Goal: Find specific fact: Find specific fact

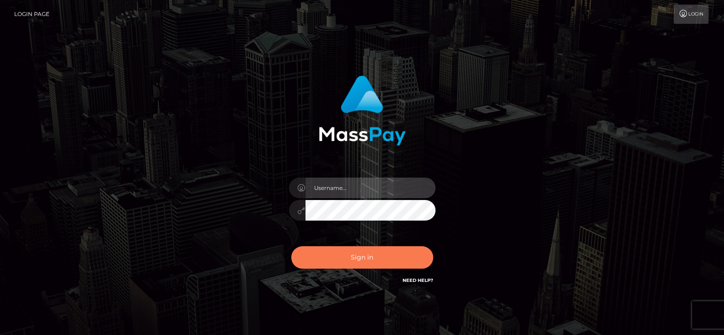
type input "fr.es"
click at [368, 258] on button "Sign in" at bounding box center [362, 257] width 142 height 22
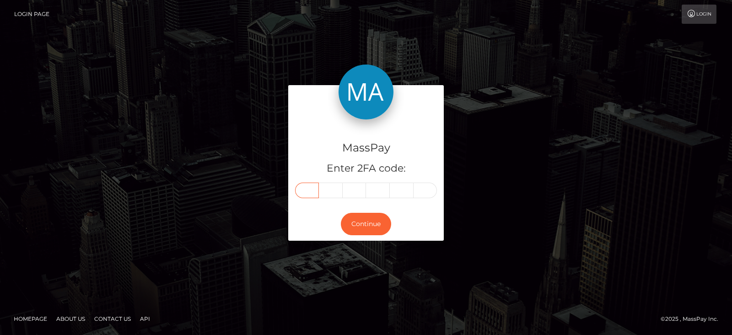
click at [307, 189] on input "text" at bounding box center [307, 191] width 24 height 16
paste input "8"
type input "8"
type input "6"
type input "3"
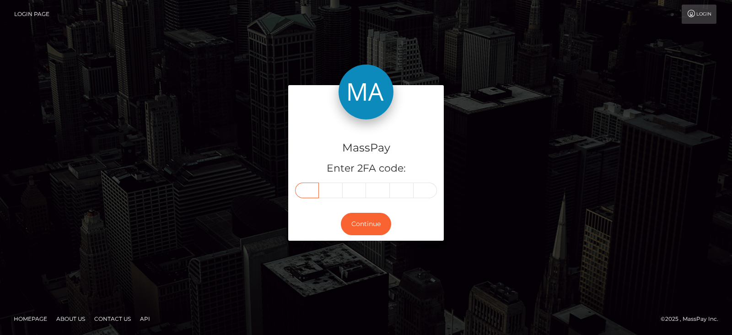
type input "6"
type input "5"
type input "3"
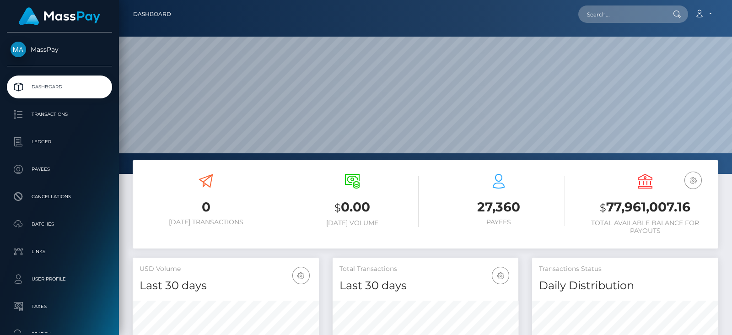
scroll to position [162, 186]
click at [595, 16] on input "text" at bounding box center [622, 13] width 86 height 17
paste input "jess010402@icloud.com"
click at [615, 16] on input "jess010402@icloud.com" at bounding box center [622, 13] width 86 height 17
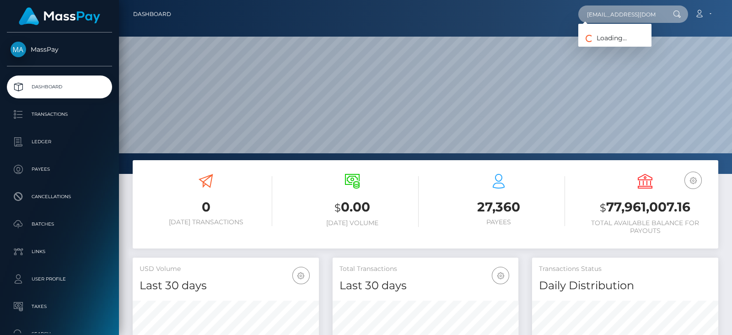
paste input "servemadi@mail"
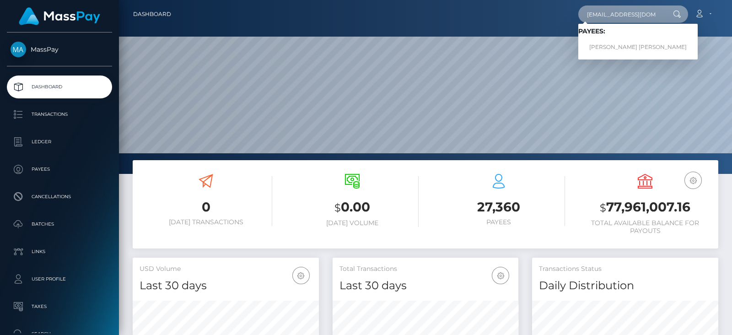
type input "[EMAIL_ADDRESS][DOMAIN_NAME]"
click at [610, 42] on link "JESSICA ELLIE V FIRMINGER" at bounding box center [638, 47] width 119 height 17
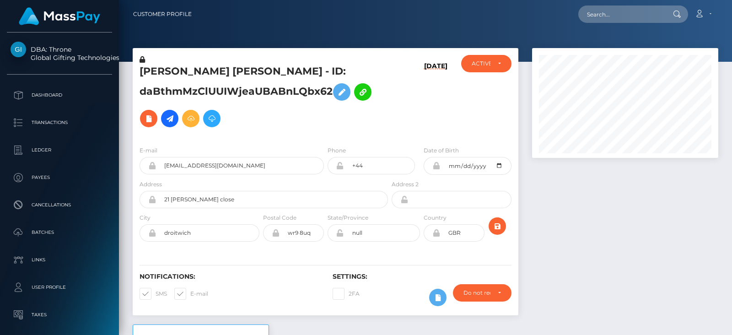
drag, startPoint x: 0, startPoint y: 0, endPoint x: 728, endPoint y: 157, distance: 744.8
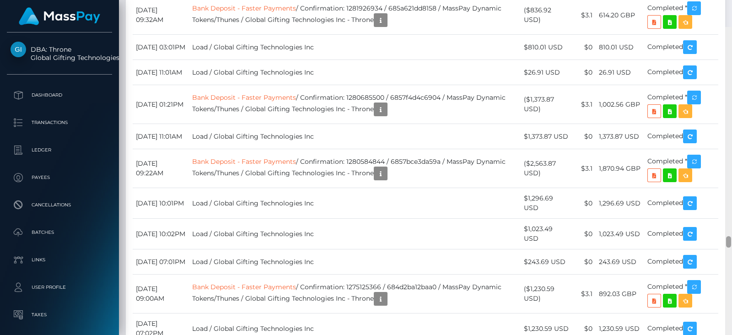
scroll to position [6095, 0]
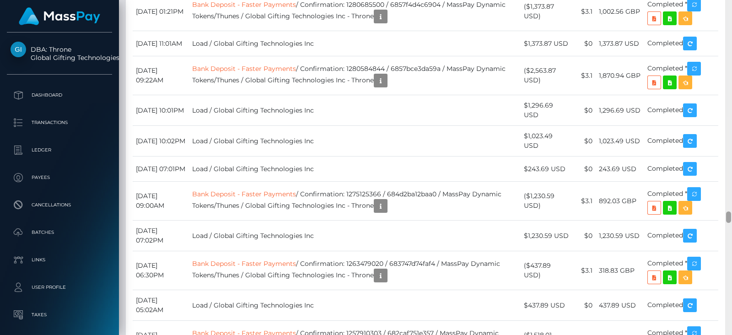
drag, startPoint x: 728, startPoint y: 109, endPoint x: 732, endPoint y: 216, distance: 107.6
click at [732, 216] on div at bounding box center [728, 167] width 7 height 335
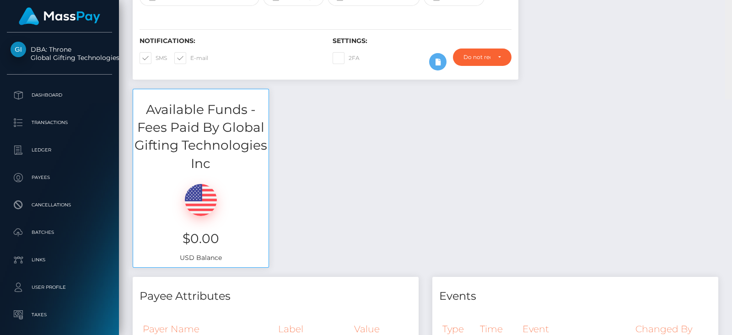
scroll to position [0, 0]
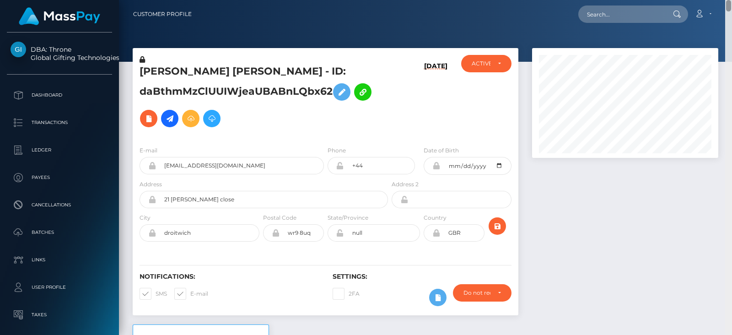
drag, startPoint x: 730, startPoint y: 200, endPoint x: 730, endPoint y: -11, distance: 210.5
click at [730, 0] on html "DBA: Throne Global Gifting Technologies Inc Dashboard Transactions Ledger Payee…" at bounding box center [366, 167] width 732 height 335
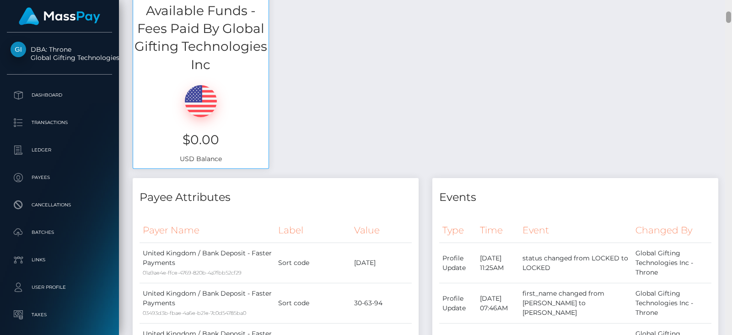
click at [726, 208] on div at bounding box center [728, 167] width 7 height 335
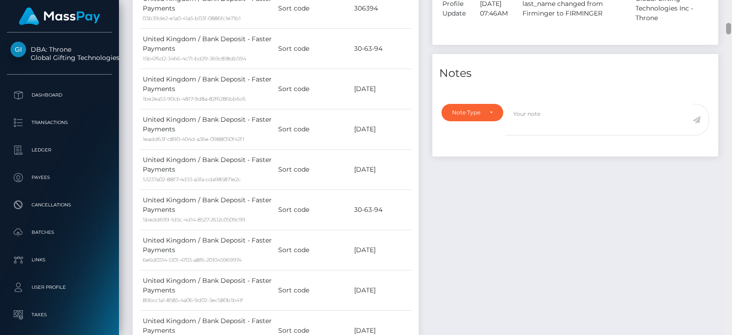
click at [726, 208] on div at bounding box center [728, 167] width 7 height 335
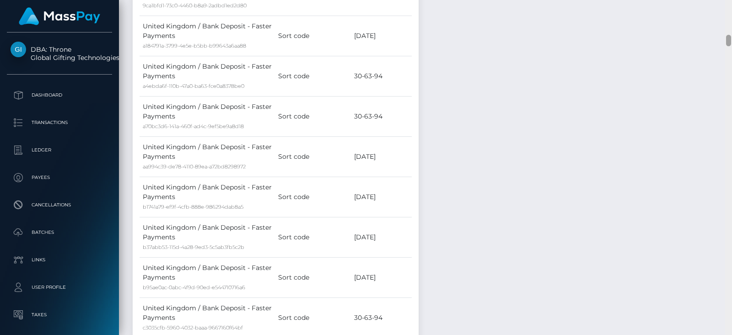
click at [726, 208] on div at bounding box center [728, 167] width 7 height 335
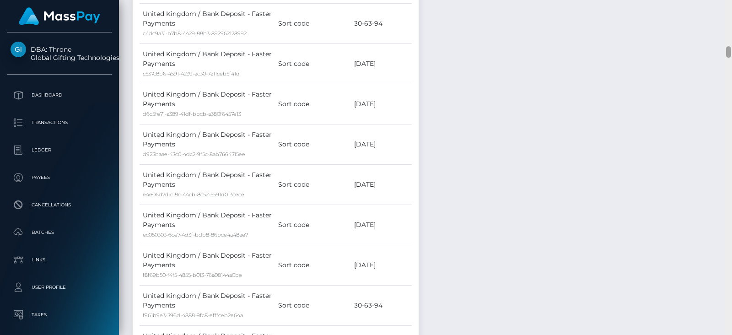
click at [726, 208] on div at bounding box center [728, 167] width 7 height 335
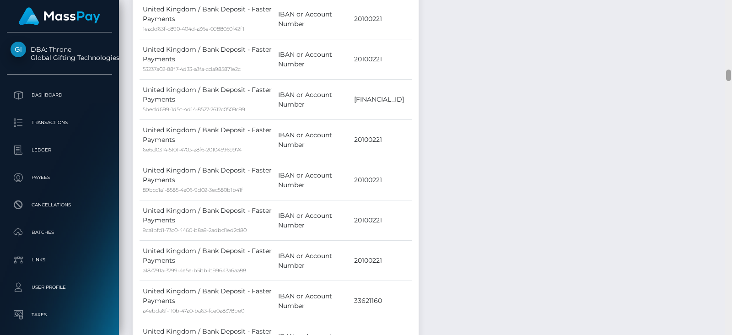
click at [726, 208] on div at bounding box center [728, 167] width 7 height 335
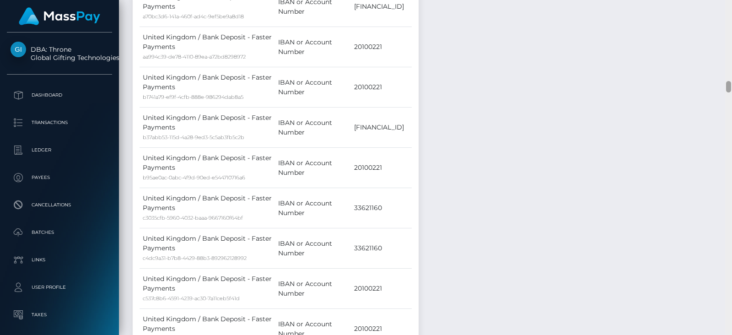
click at [726, 208] on div at bounding box center [728, 167] width 7 height 335
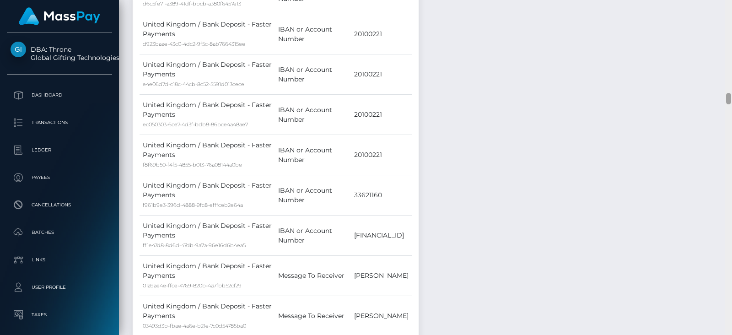
click at [726, 208] on div at bounding box center [728, 167] width 7 height 335
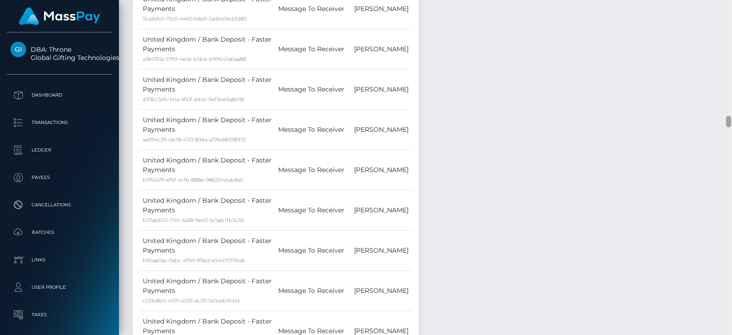
click at [726, 208] on div at bounding box center [728, 167] width 7 height 335
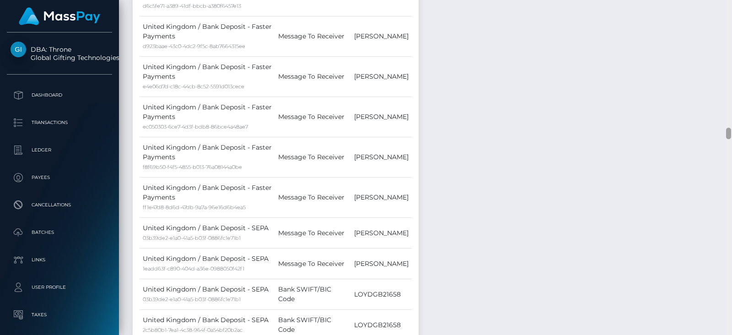
click at [726, 208] on div at bounding box center [728, 167] width 7 height 335
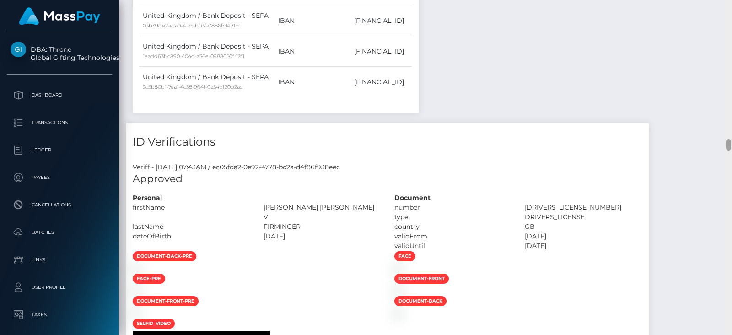
click at [726, 208] on div at bounding box center [728, 167] width 7 height 335
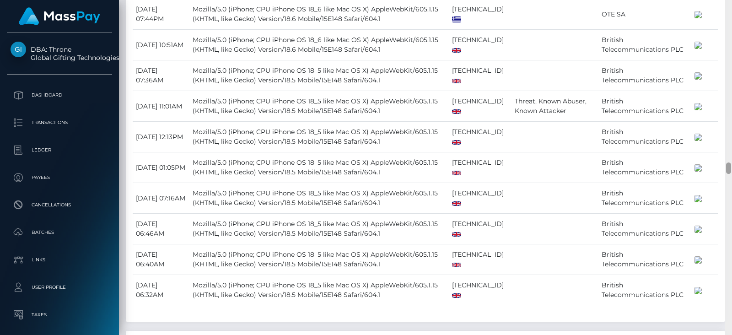
click at [726, 208] on div at bounding box center [728, 167] width 7 height 335
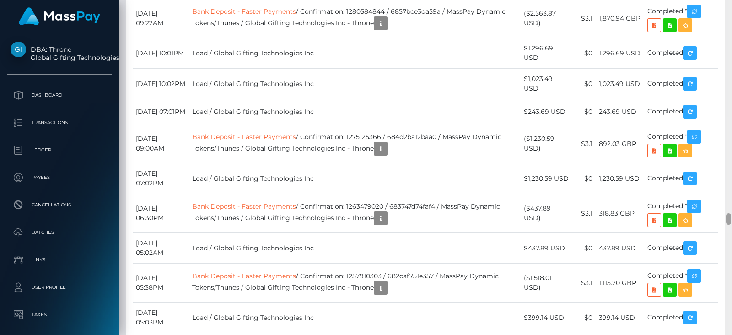
scroll to position [6126, 0]
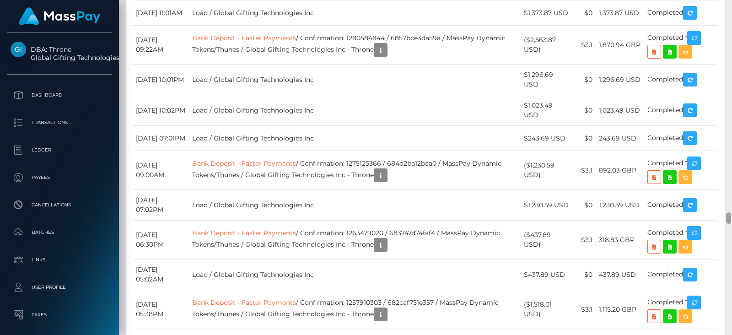
drag, startPoint x: 727, startPoint y: 170, endPoint x: 731, endPoint y: 220, distance: 50.1
click at [731, 220] on div at bounding box center [728, 217] width 5 height 11
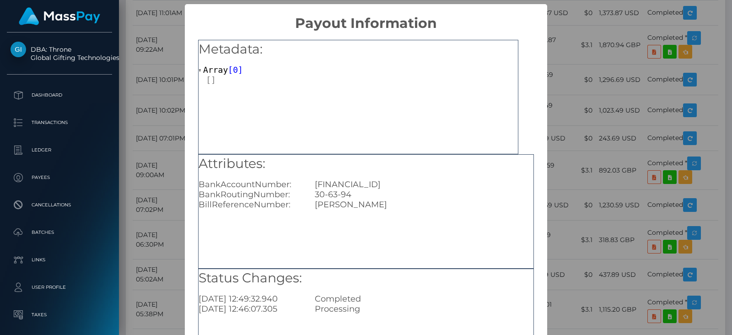
click at [579, 124] on div "× Payout Information Metadata: Array [ 0 ] Attributes: BankAccountNumber: GB97L…" at bounding box center [366, 167] width 732 height 335
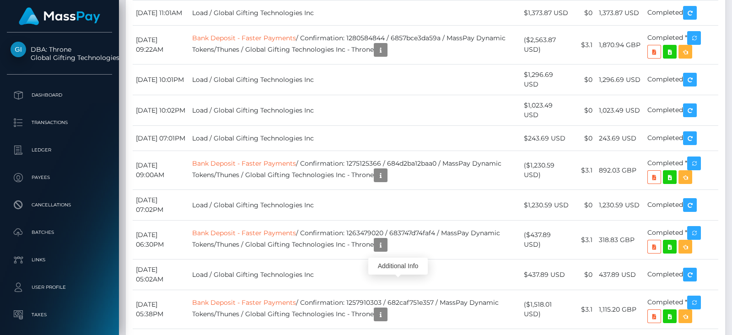
scroll to position [0, 0]
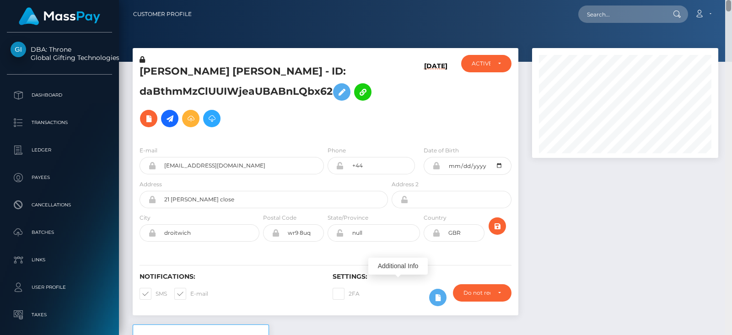
drag, startPoint x: 728, startPoint y: 218, endPoint x: 730, endPoint y: -31, distance: 249.0
click at [730, 0] on html "DBA: Throne Global Gifting Technologies Inc Dashboard Transactions Ledger Payee…" at bounding box center [366, 167] width 732 height 335
drag, startPoint x: 183, startPoint y: 74, endPoint x: 138, endPoint y: 65, distance: 46.1
click at [138, 65] on div "[PERSON_NAME] [PERSON_NAME] - ID: daBthmMzClUUIWjeaUBABnLQbx62" at bounding box center [261, 97] width 257 height 84
copy h5 "JESSICA"
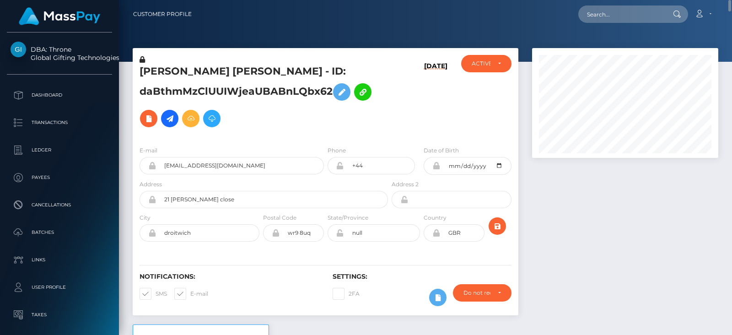
click at [563, 169] on div at bounding box center [625, 186] width 200 height 276
click at [593, 264] on div at bounding box center [625, 186] width 200 height 276
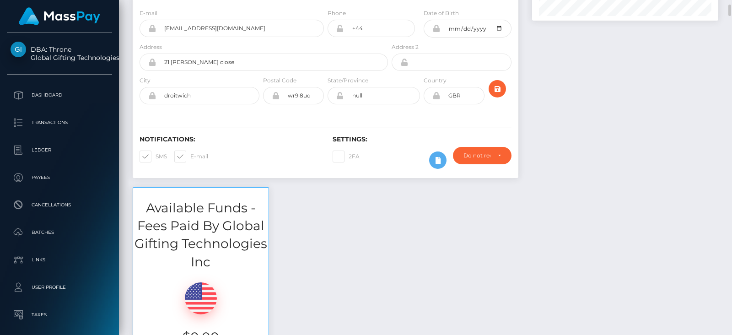
scroll to position [165, 0]
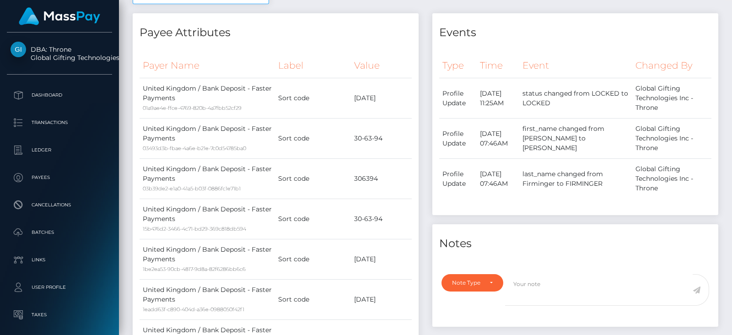
click at [730, 170] on div at bounding box center [728, 167] width 7 height 335
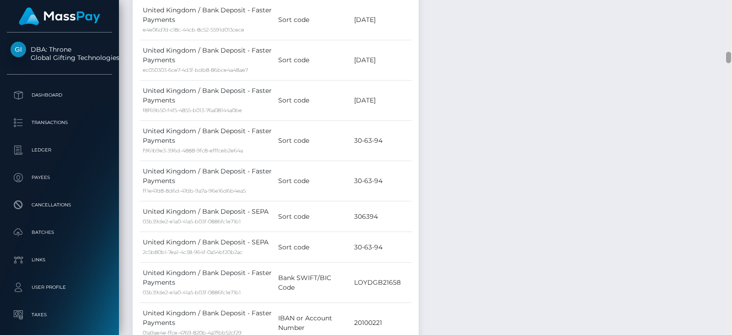
click at [730, 170] on div at bounding box center [728, 167] width 7 height 335
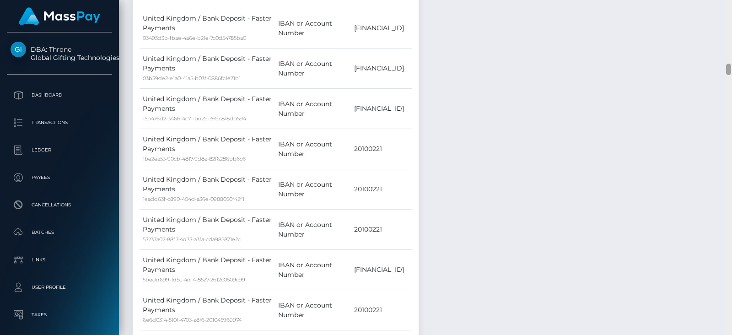
click at [730, 170] on div at bounding box center [728, 167] width 7 height 335
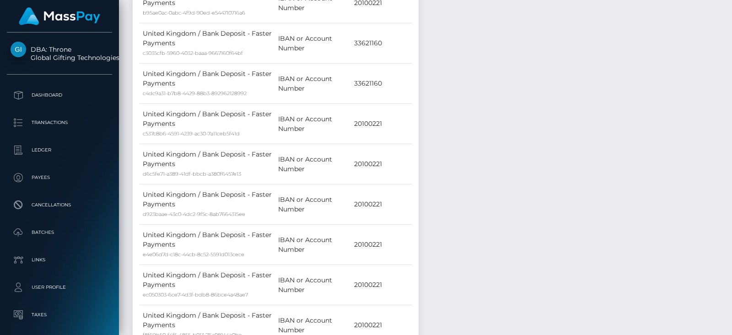
click at [730, 170] on div at bounding box center [728, 167] width 7 height 335
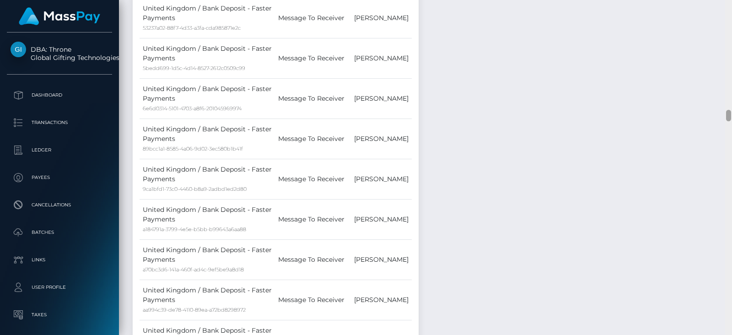
click at [730, 169] on div at bounding box center [728, 167] width 7 height 335
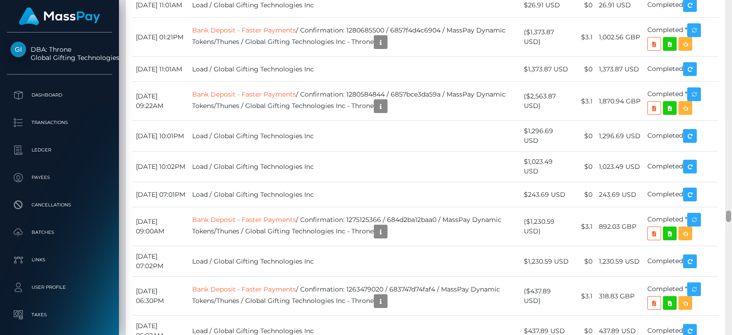
scroll to position [6083, 0]
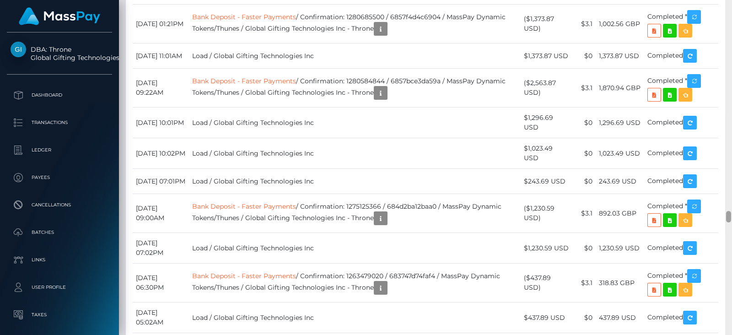
drag, startPoint x: 729, startPoint y: 153, endPoint x: 732, endPoint y: 219, distance: 66.0
click at [732, 219] on div at bounding box center [728, 167] width 7 height 335
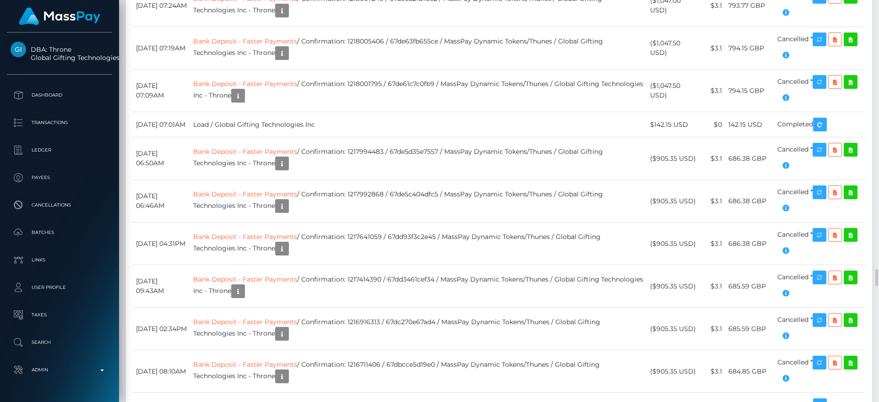
scroll to position [110, 235]
drag, startPoint x: 711, startPoint y: 0, endPoint x: 419, endPoint y: 200, distance: 354.3
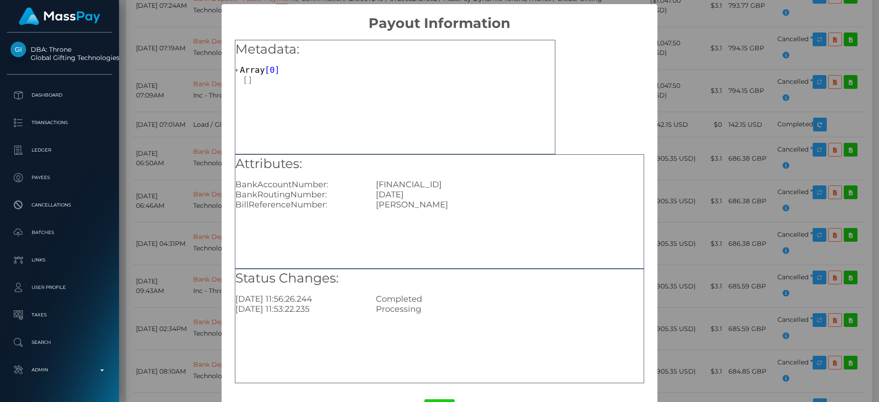
click at [688, 216] on div "× Payout Information Metadata: Array [ 0 ] Attributes: BankAccountNumber: [FINA…" at bounding box center [439, 201] width 879 height 402
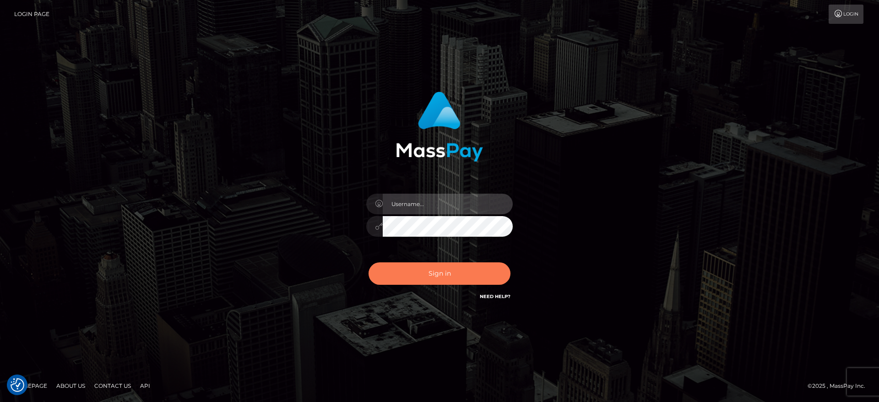
type input "[DOMAIN_NAME]"
click at [440, 268] on button "Sign in" at bounding box center [439, 273] width 142 height 22
type input "[DOMAIN_NAME]"
click at [451, 281] on button "Sign in" at bounding box center [439, 273] width 142 height 22
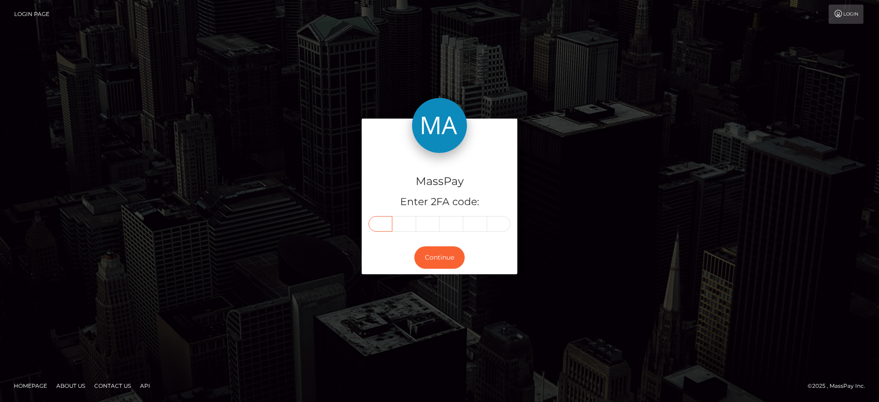
click at [383, 221] on input "text" at bounding box center [380, 224] width 24 height 16
paste input "4"
type input "4"
type input "1"
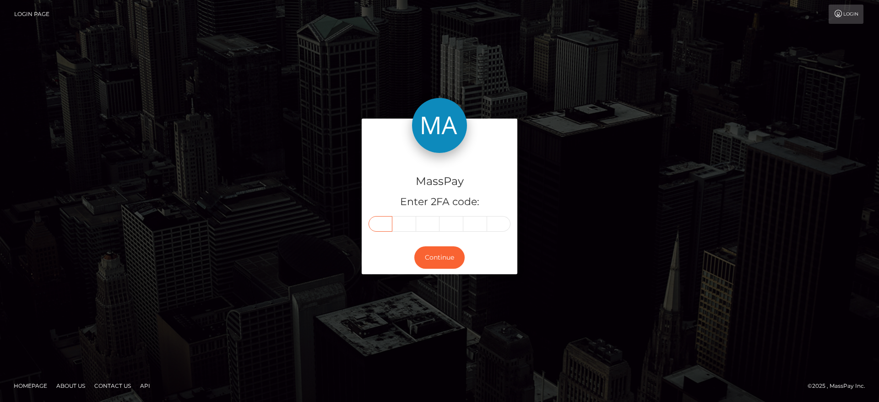
type input "2"
type input "7"
type input "9"
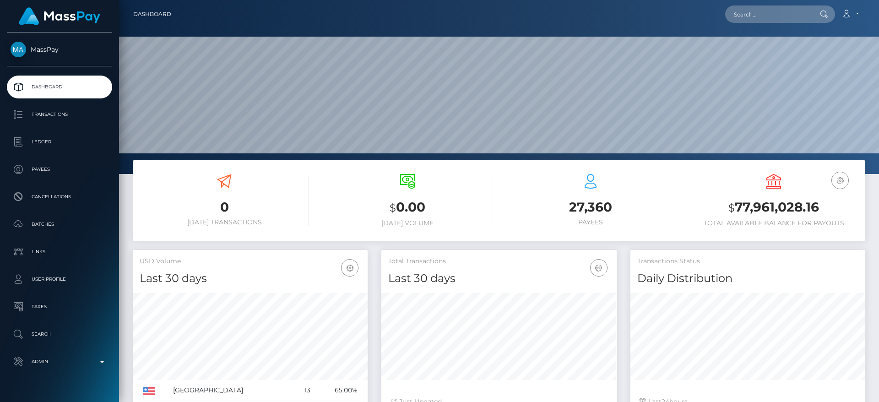
scroll to position [162, 235]
click at [777, 15] on input "text" at bounding box center [768, 13] width 86 height 17
paste input "[EMAIL_ADDRESS][DOMAIN_NAME]"
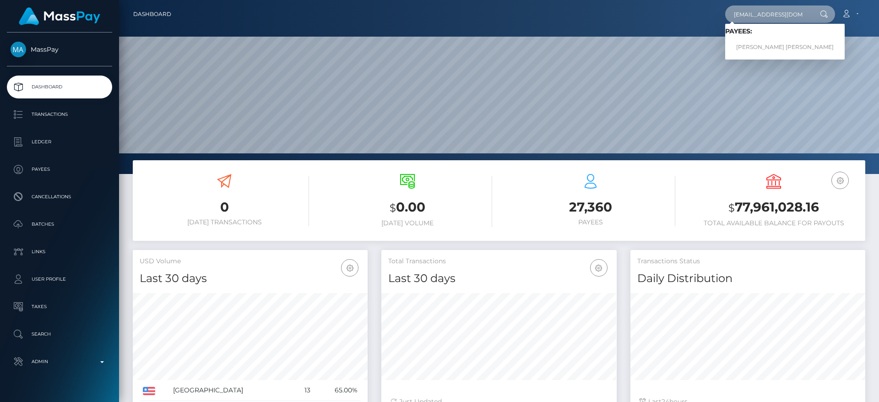
type input "[EMAIL_ADDRESS][DOMAIN_NAME]"
click at [756, 45] on link "JESSICA ELLIE V FIRMINGER" at bounding box center [784, 47] width 119 height 17
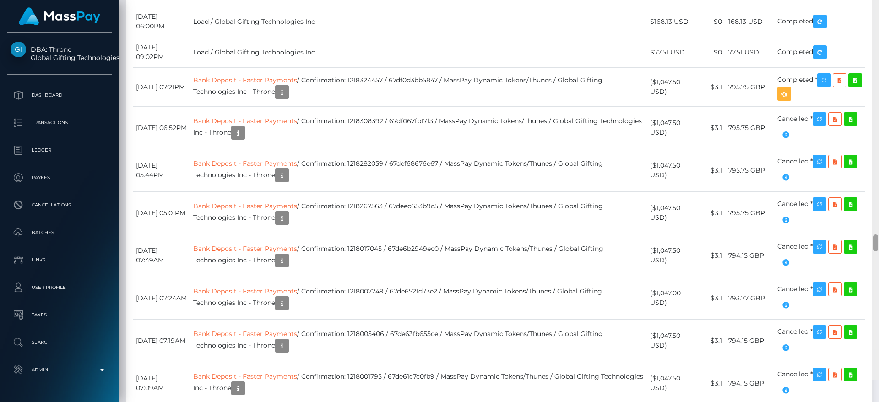
scroll to position [6006, 0]
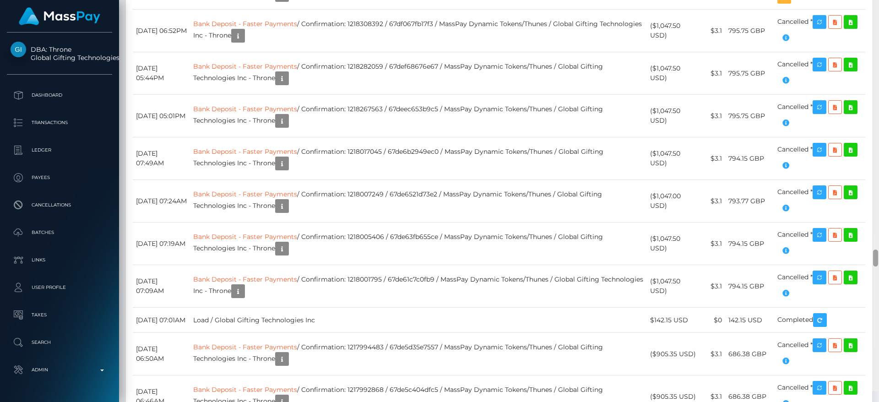
drag, startPoint x: 876, startPoint y: 277, endPoint x: 878, endPoint y: 272, distance: 5.4
click at [878, 272] on div at bounding box center [875, 190] width 7 height 402
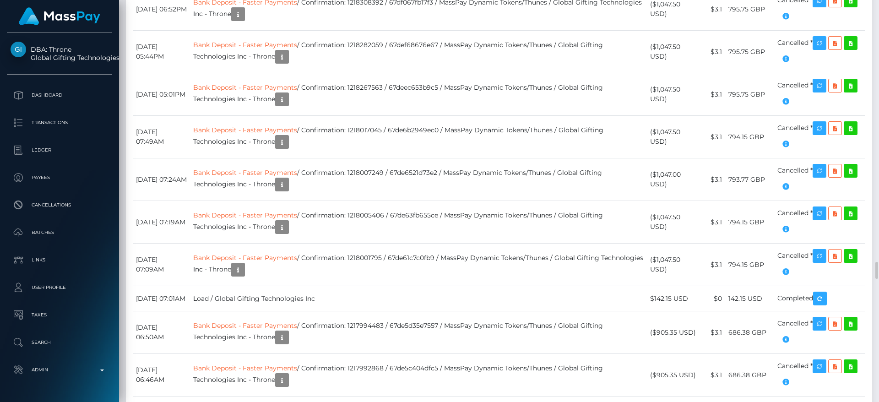
scroll to position [110, 235]
click at [312, 335] on div "Additional Info" at bounding box center [307, 324] width 59 height 23
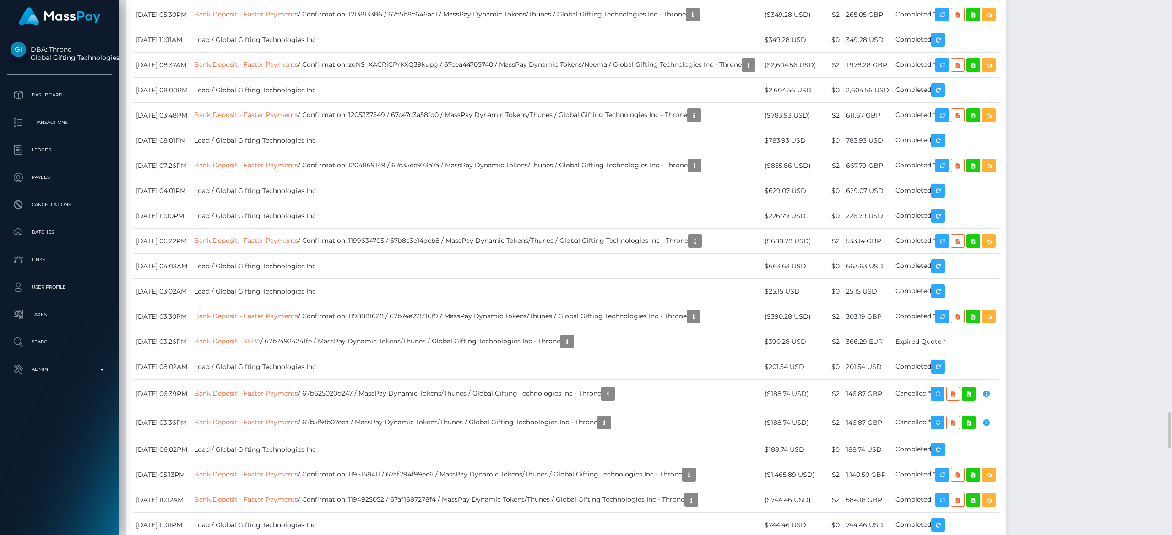
drag, startPoint x: 823, startPoint y: 1, endPoint x: 524, endPoint y: 336, distance: 449.3
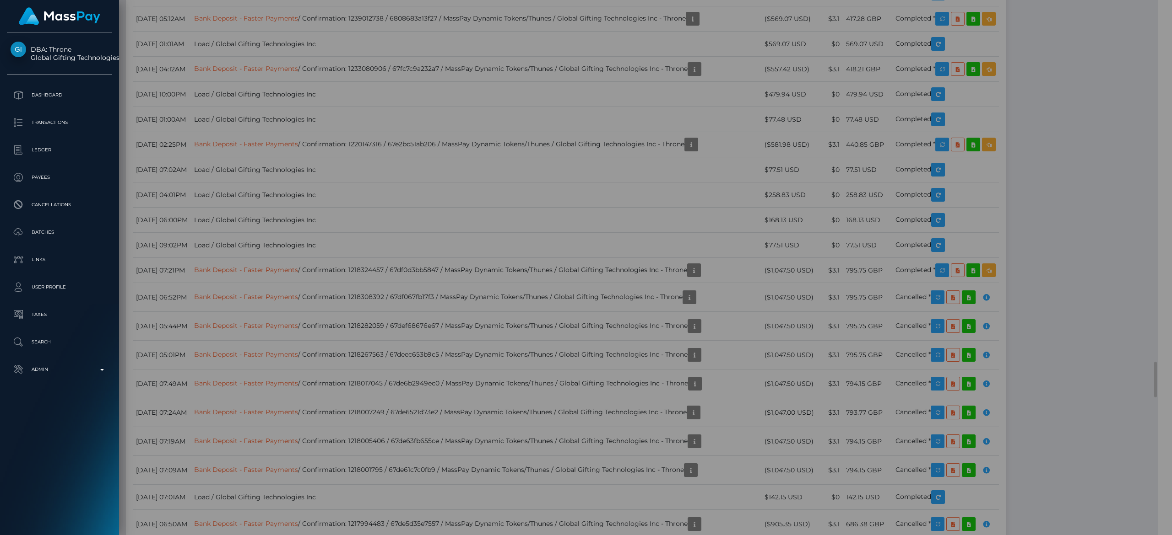
scroll to position [457578, 457360]
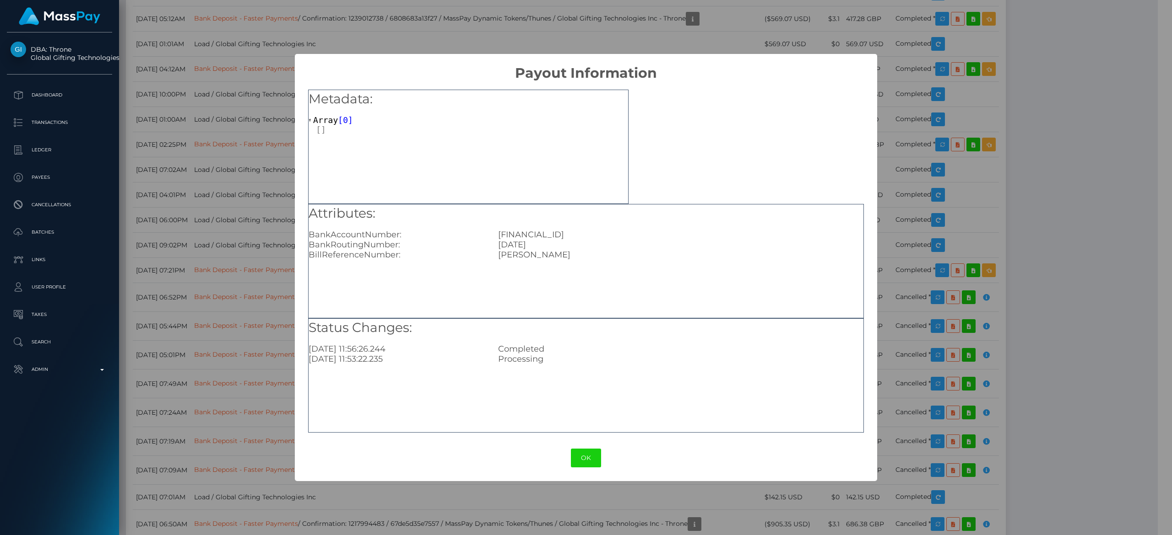
click at [265, 320] on div "× Payout Information Metadata: Array [ 0 ] Attributes: BankAccountNumber: [FINA…" at bounding box center [586, 267] width 1172 height 535
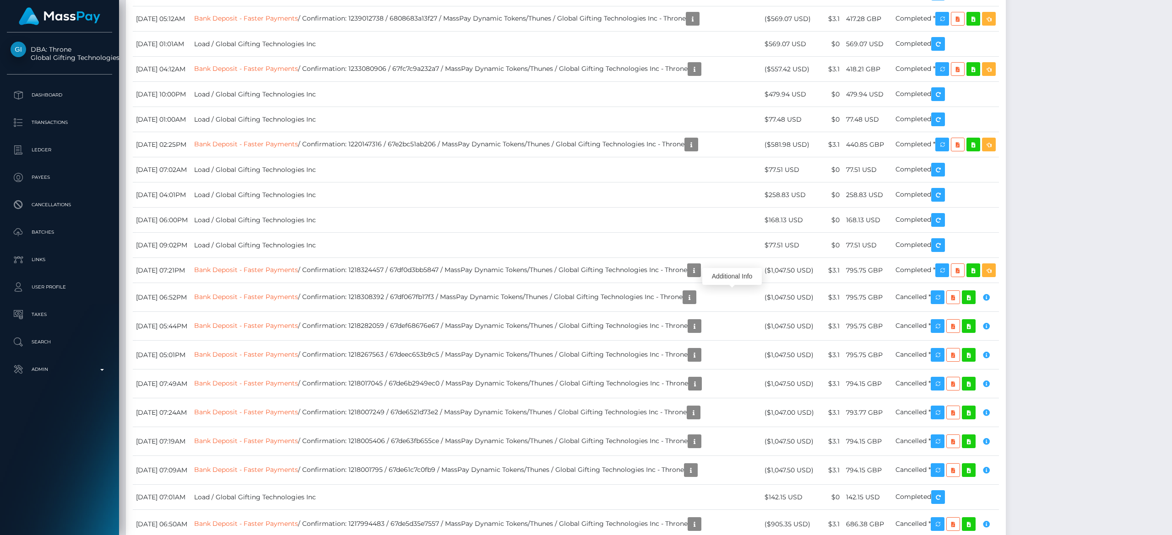
scroll to position [110, 332]
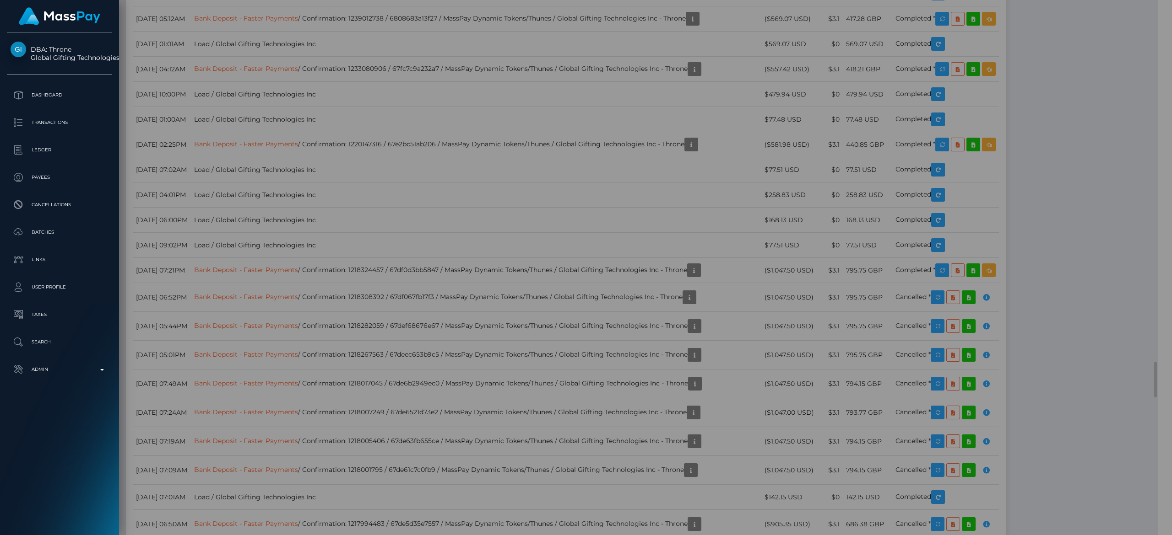
scroll to position [457578, 457360]
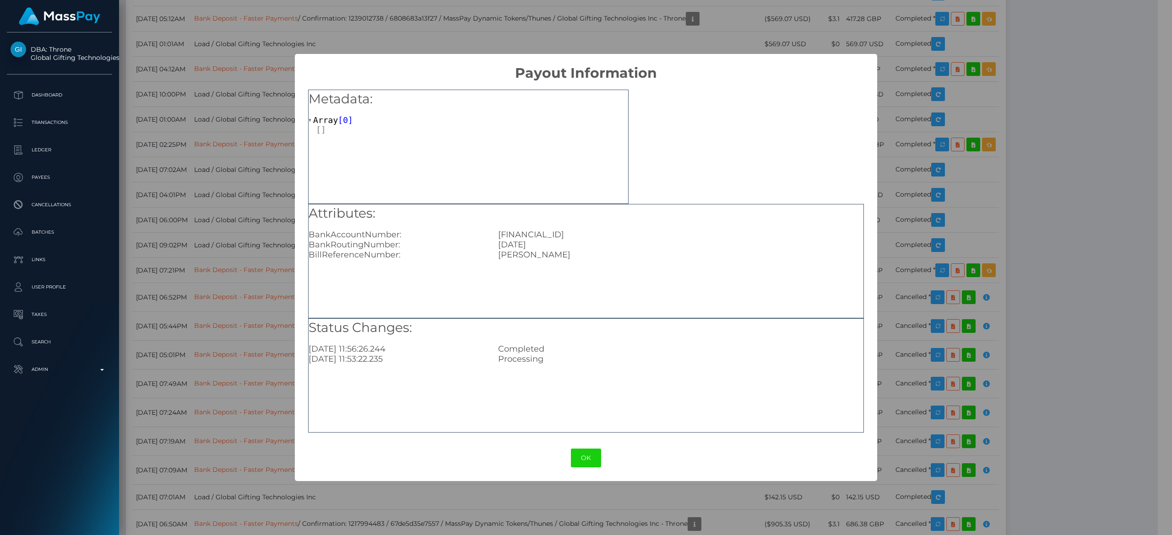
click at [631, 401] on div "× Payout Information Metadata: Array [ 0 ] Attributes: BankAccountNumber: [FINA…" at bounding box center [586, 267] width 1172 height 535
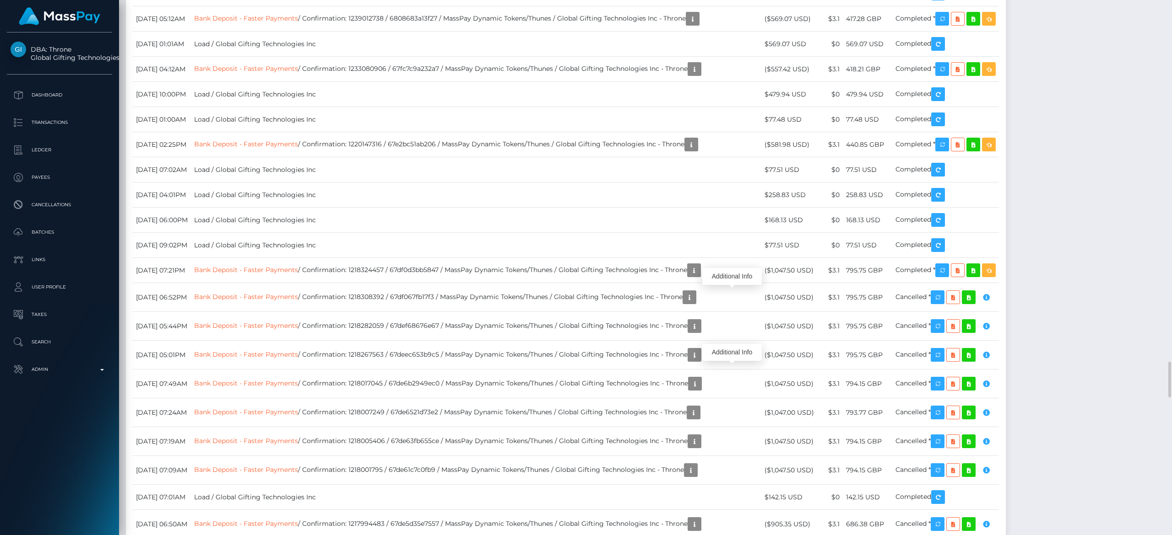
scroll to position [110, 332]
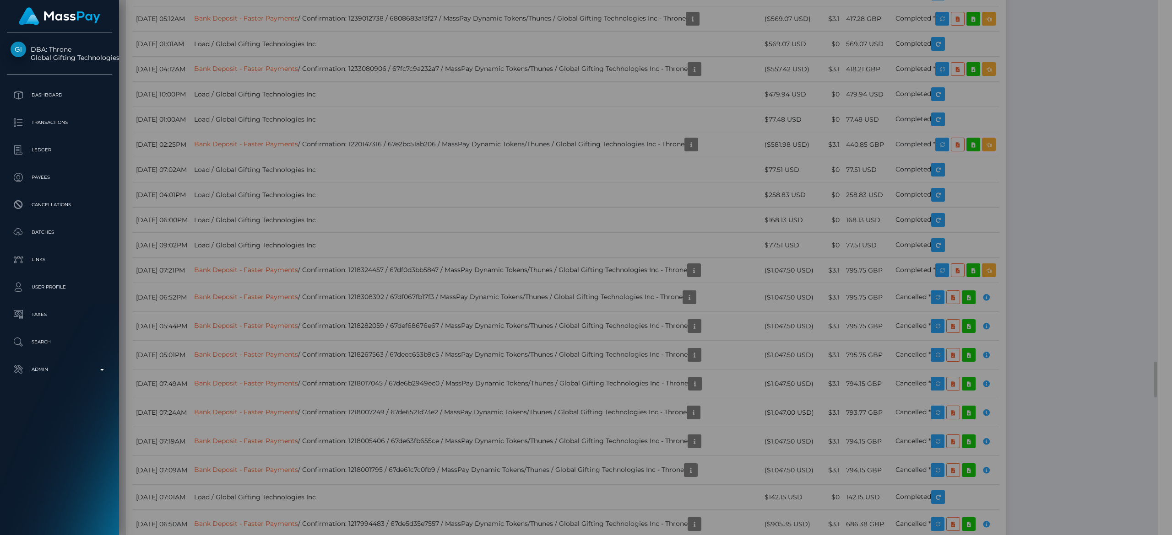
scroll to position [457578, 457360]
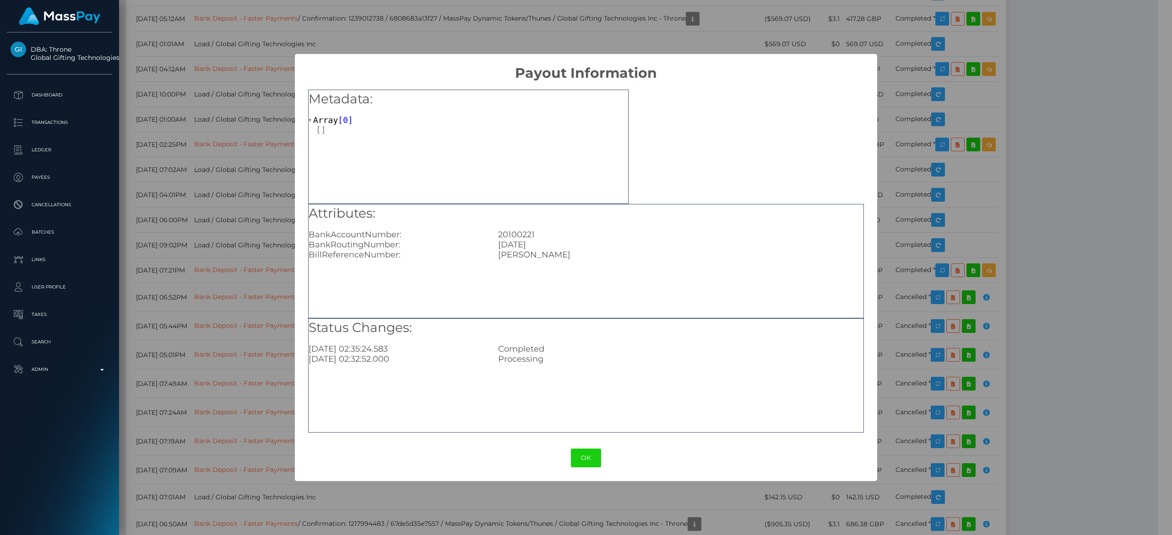
click at [257, 318] on div "× Payout Information Metadata: Array [ 0 ] Attributes: BankAccountNumber: [FINA…" at bounding box center [586, 267] width 1172 height 535
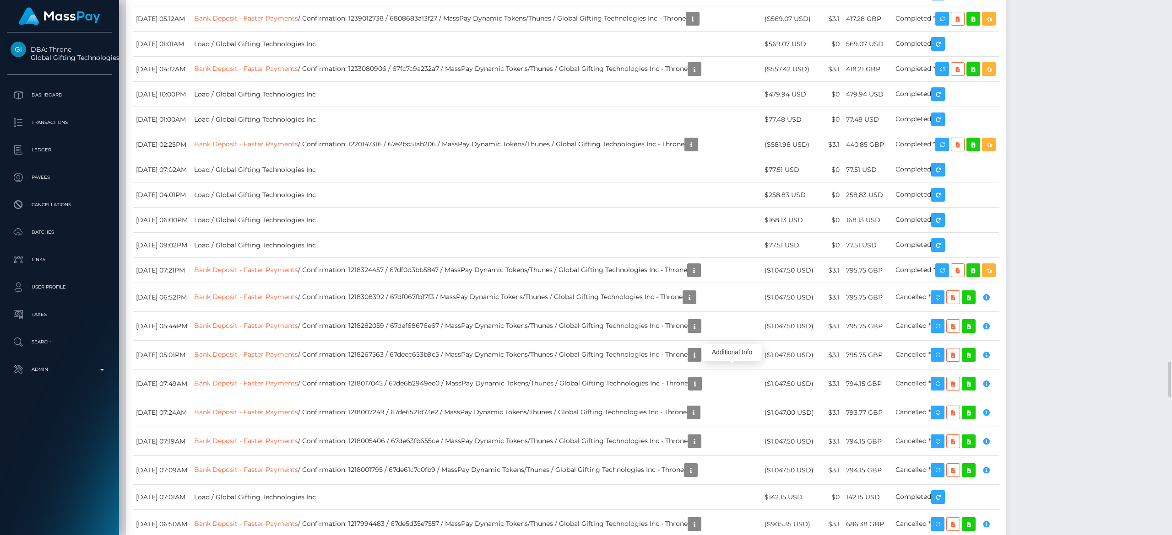
scroll to position [110, 332]
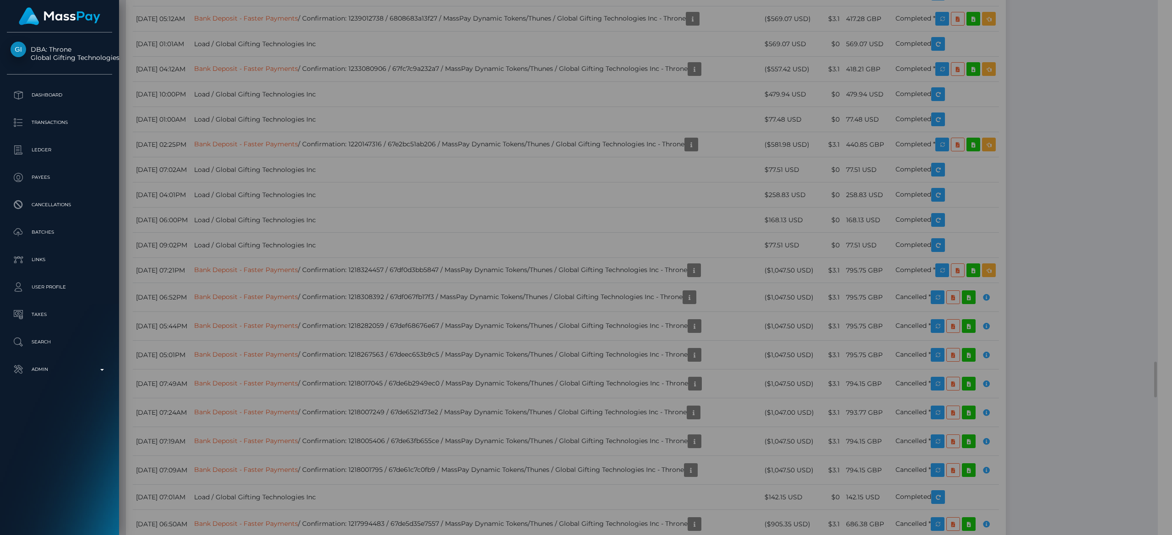
scroll to position [457578, 457360]
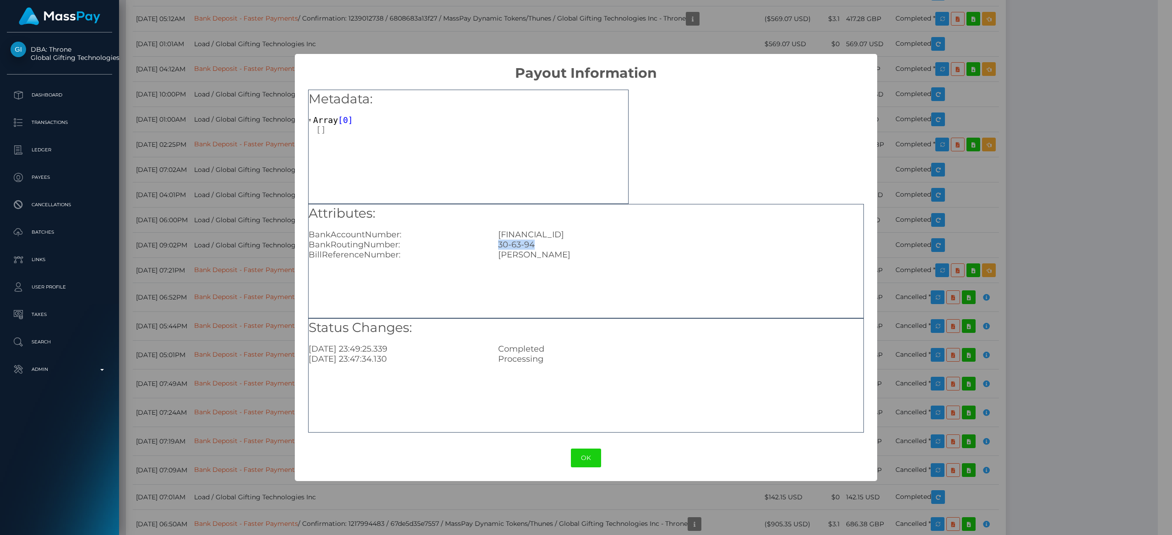
drag, startPoint x: 543, startPoint y: 242, endPoint x: 497, endPoint y: 246, distance: 46.0
click at [497, 246] on div "30-63-94" at bounding box center [680, 245] width 379 height 10
copy div "30-63-94"
click at [251, 264] on div "× Payout Information Metadata: Array [ 0 ] Attributes: BankAccountNumber: [FINA…" at bounding box center [586, 267] width 1172 height 535
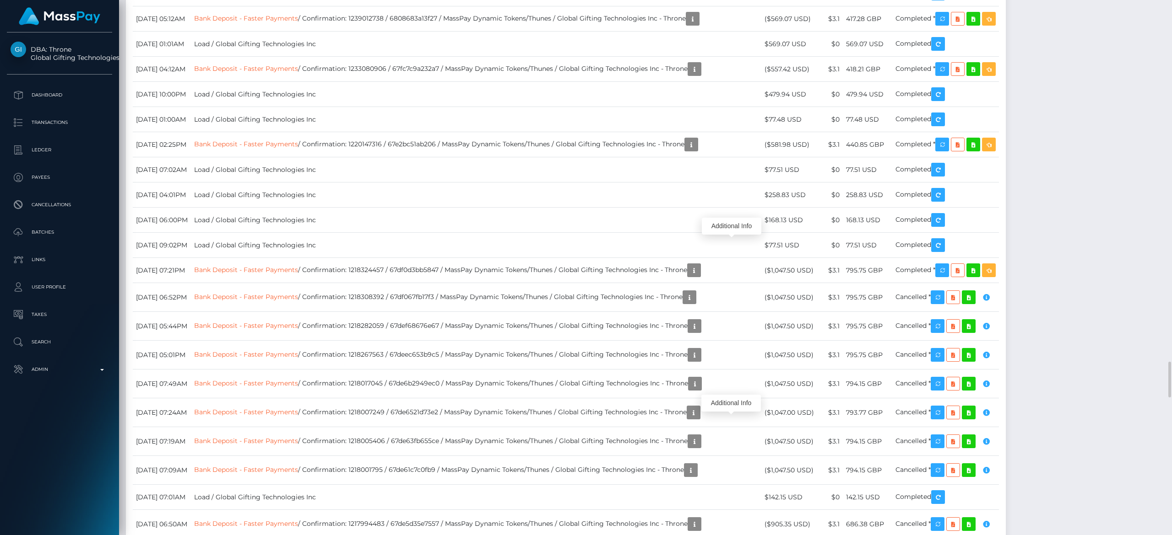
scroll to position [110, 332]
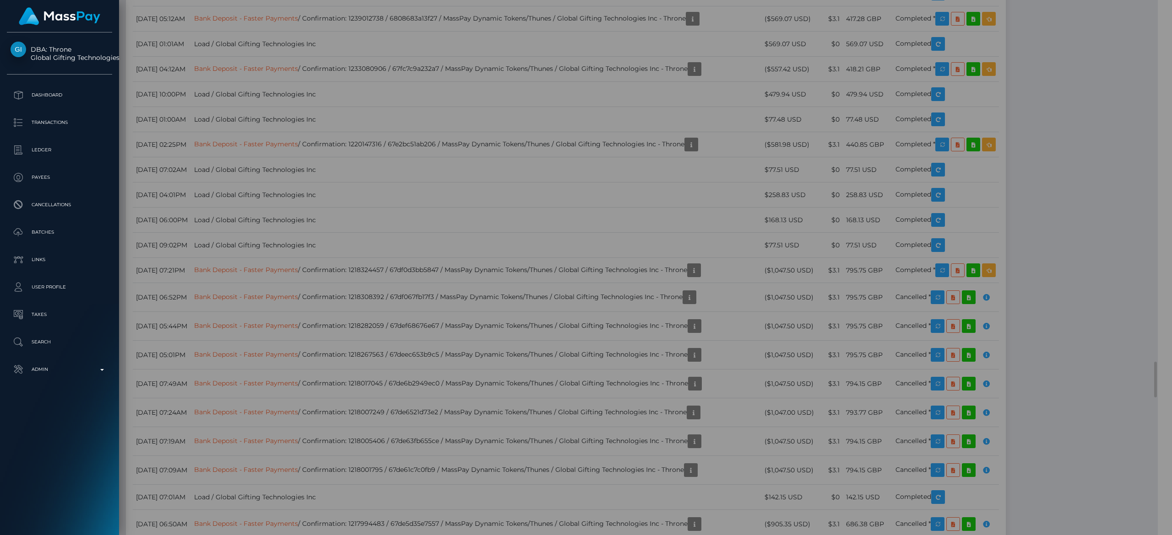
scroll to position [457578, 457360]
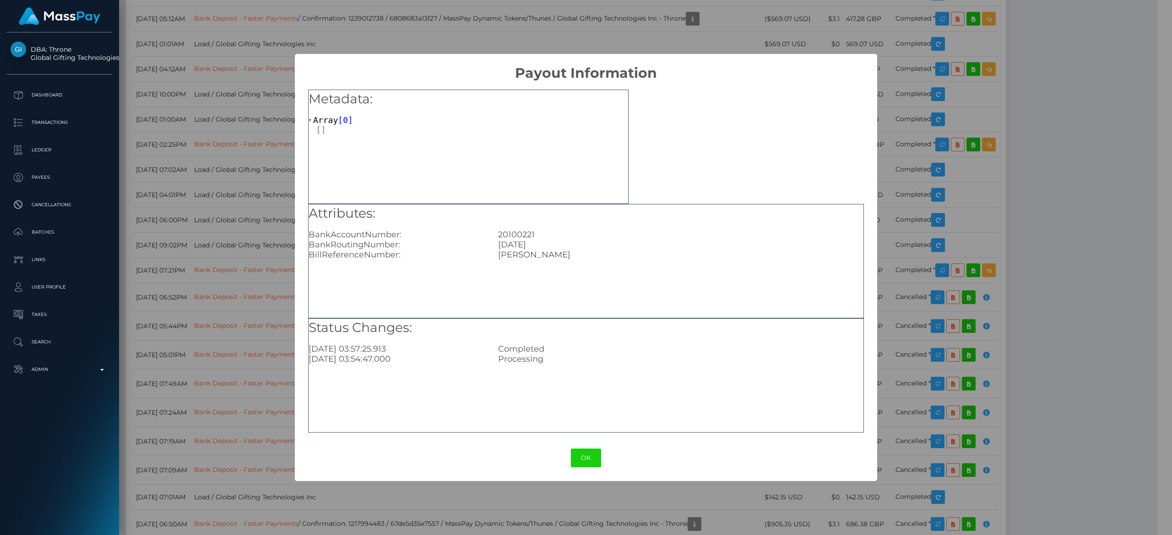
click at [878, 211] on div "× Payout Information Metadata: Array [ 0 ] Attributes: BankAccountNumber: [FINA…" at bounding box center [586, 267] width 1172 height 535
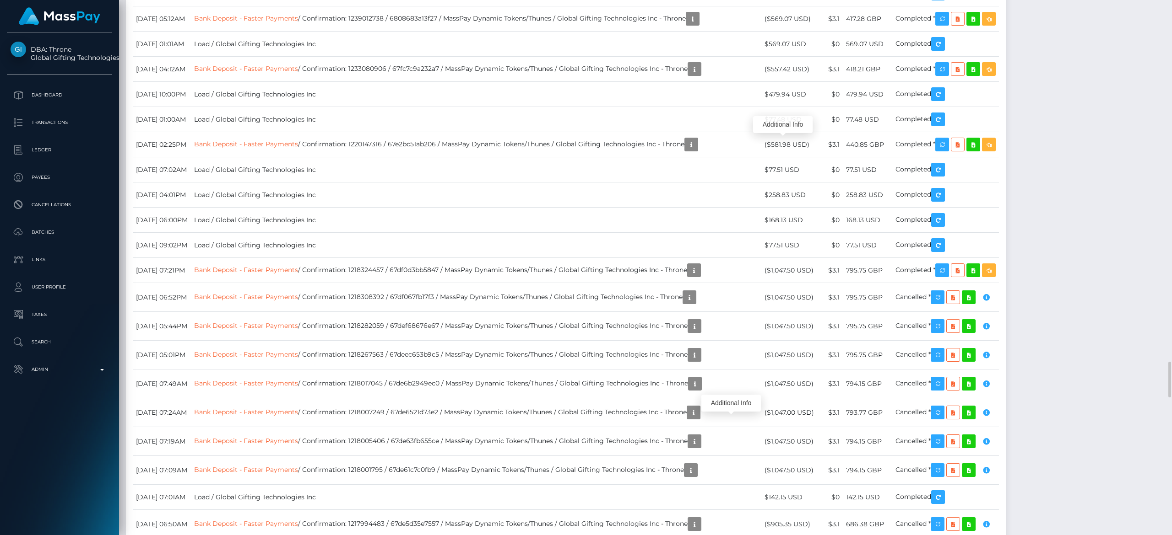
scroll to position [110, 332]
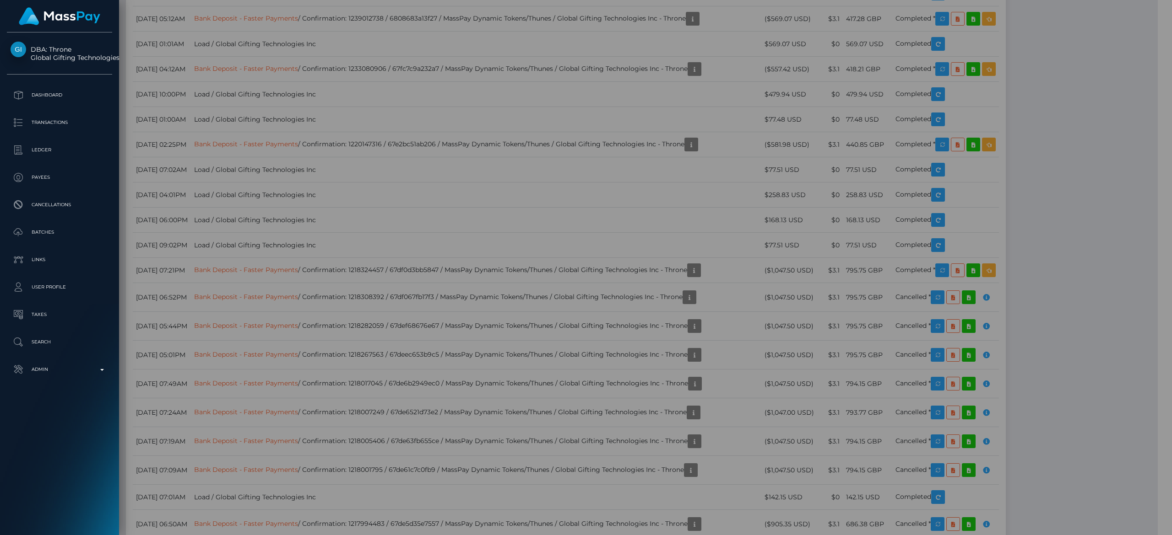
scroll to position [457578, 457360]
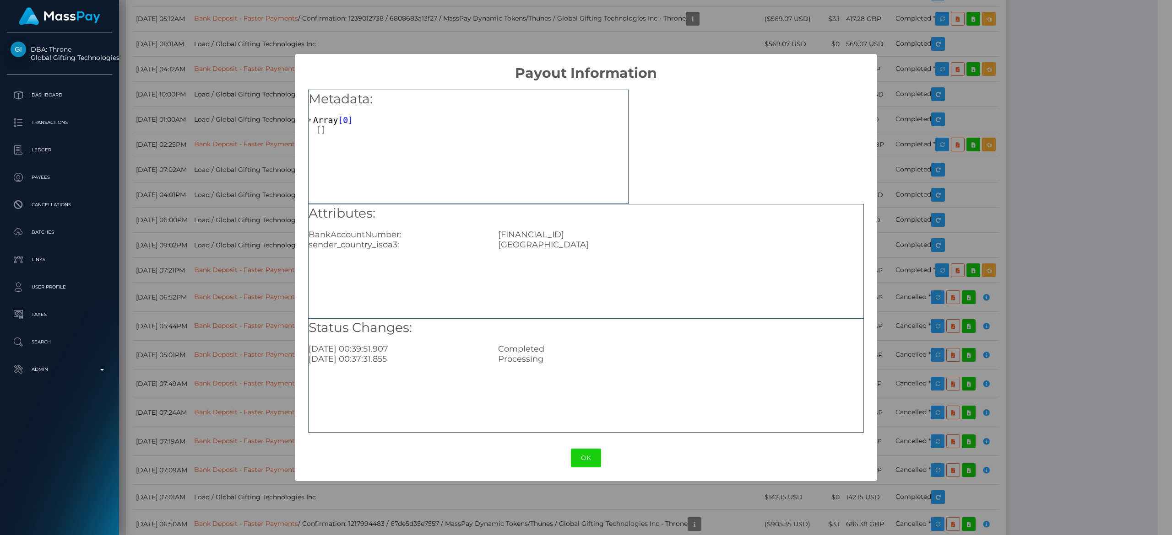
click at [207, 238] on div "× Payout Information Metadata: Array [ 0 ] Attributes: BankAccountNumber: [FINA…" at bounding box center [586, 267] width 1172 height 535
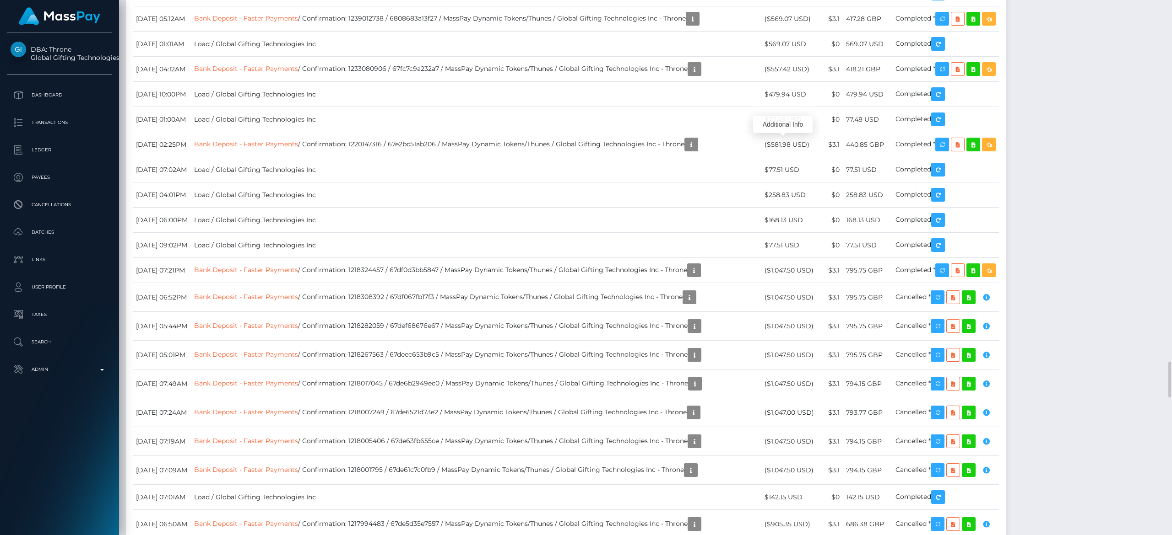
scroll to position [110, 332]
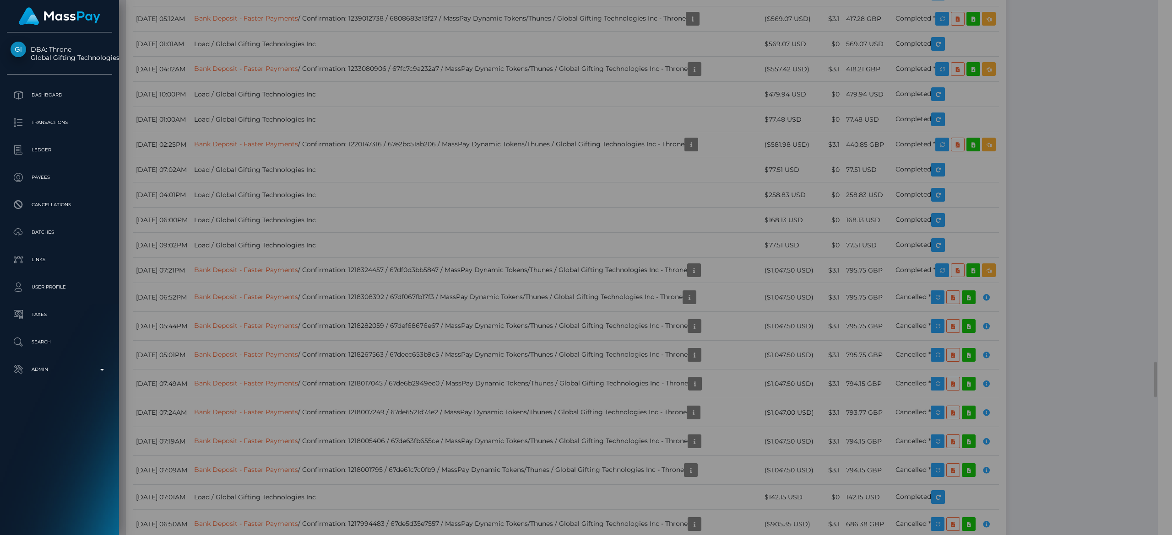
scroll to position [457578, 457360]
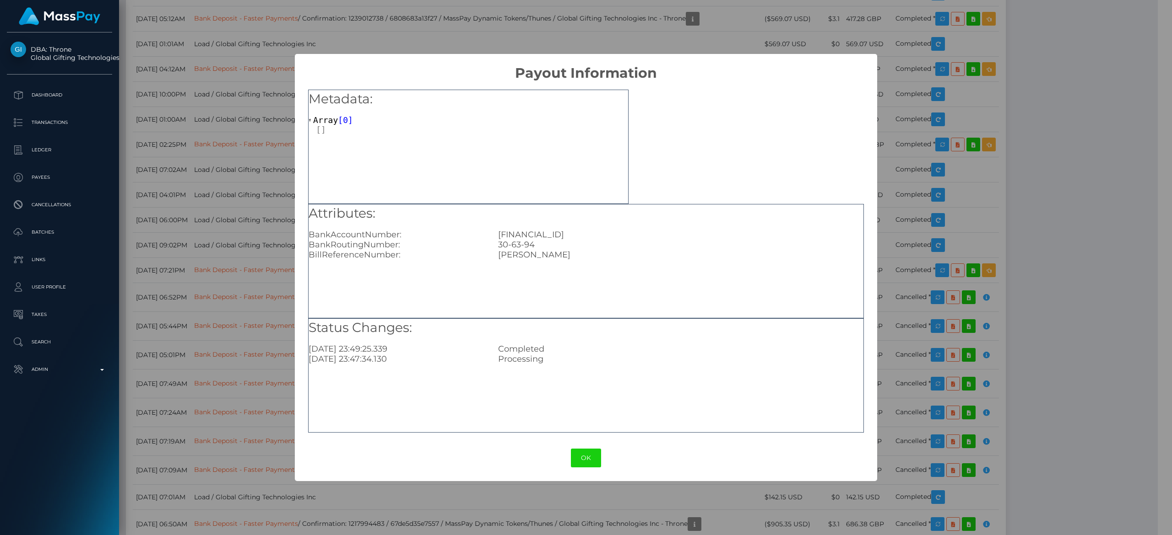
drag, startPoint x: 612, startPoint y: 232, endPoint x: 573, endPoint y: 236, distance: 39.1
click at [573, 236] on div "[FINANCIAL_ID]" at bounding box center [680, 235] width 379 height 10
copy div "33621160"
click at [156, 209] on div "× Payout Information Metadata: Array [ 0 ] Attributes: BankAccountNumber: [FINA…" at bounding box center [586, 267] width 1172 height 535
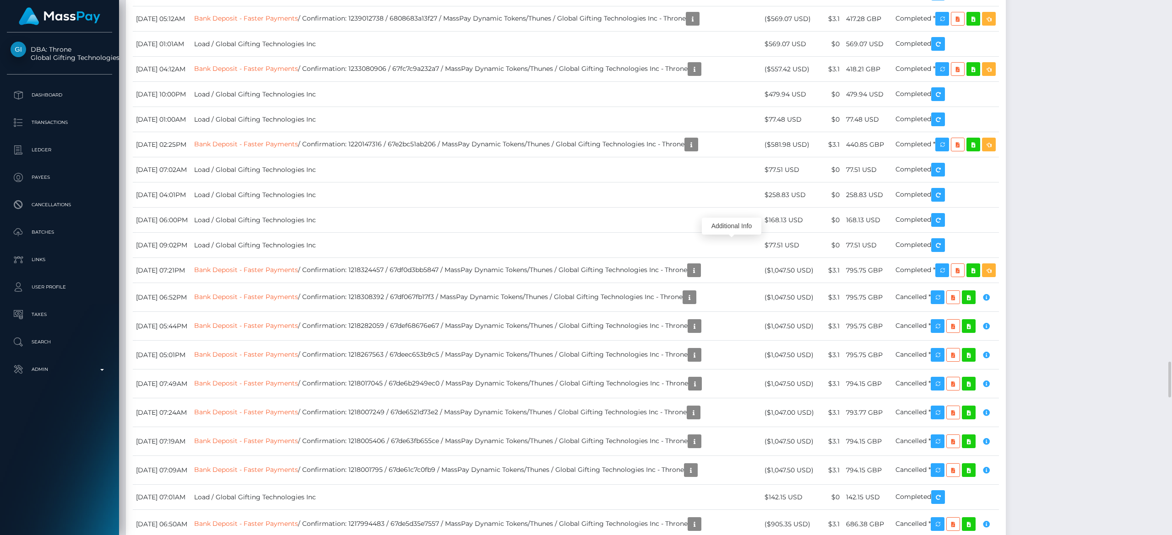
scroll to position [110, 332]
drag, startPoint x: 416, startPoint y: 296, endPoint x: 383, endPoint y: 296, distance: 33.4
drag, startPoint x: 382, startPoint y: 296, endPoint x: 414, endPoint y: 294, distance: 32.5
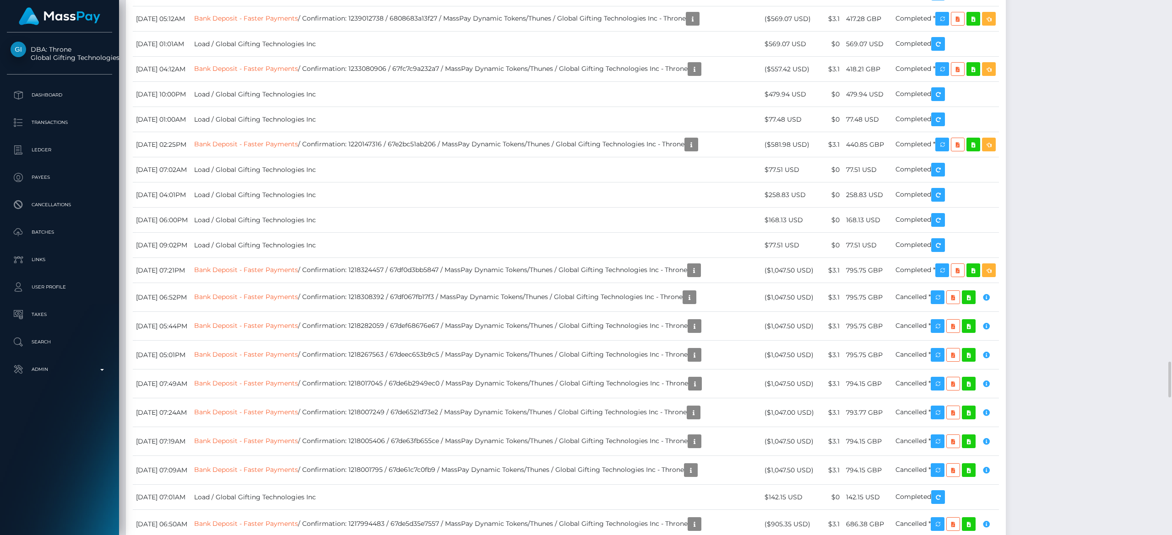
copy td "1299668664"
drag, startPoint x: 416, startPoint y: 243, endPoint x: 384, endPoint y: 245, distance: 33.0
copy td "1301340732"
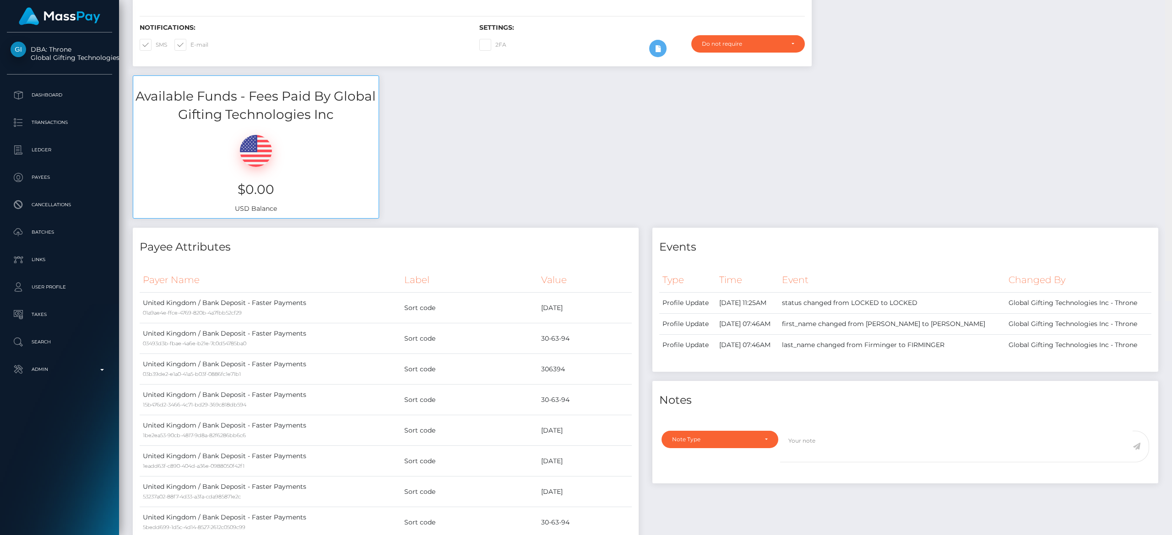
scroll to position [0, 0]
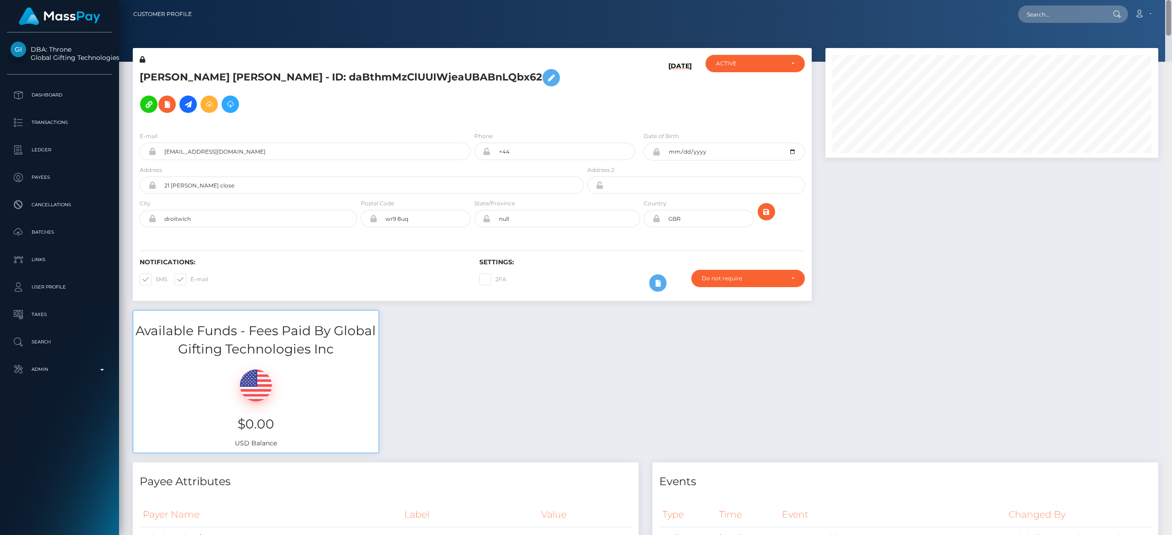
drag, startPoint x: 1170, startPoint y: 386, endPoint x: 1167, endPoint y: -51, distance: 437.6
click at [878, 0] on html "DBA: Throne Global Gifting Technologies Inc Dashboard Transactions Ledger Payee…" at bounding box center [586, 267] width 1172 height 535
click at [878, 232] on div at bounding box center [1168, 268] width 7 height 536
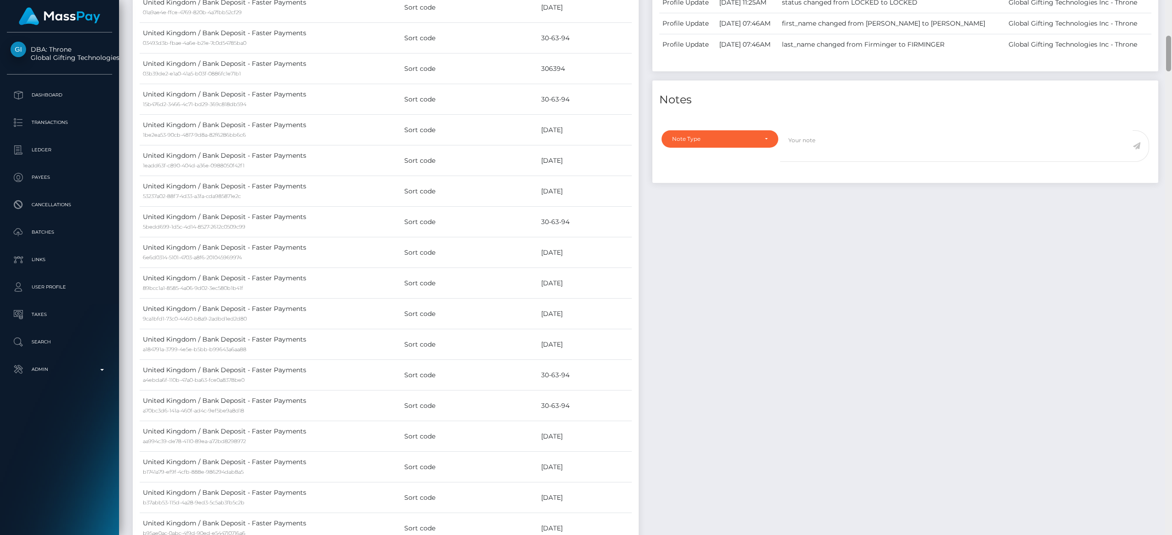
click at [878, 217] on div at bounding box center [1168, 268] width 7 height 536
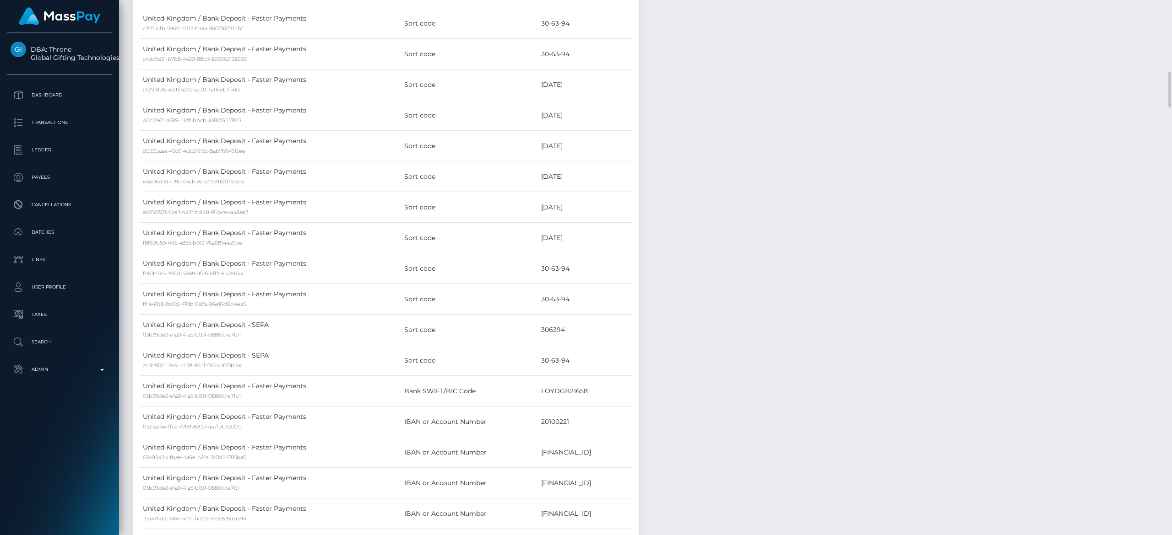
drag, startPoint x: 1159, startPoint y: 170, endPoint x: 1159, endPoint y: 157, distance: 12.4
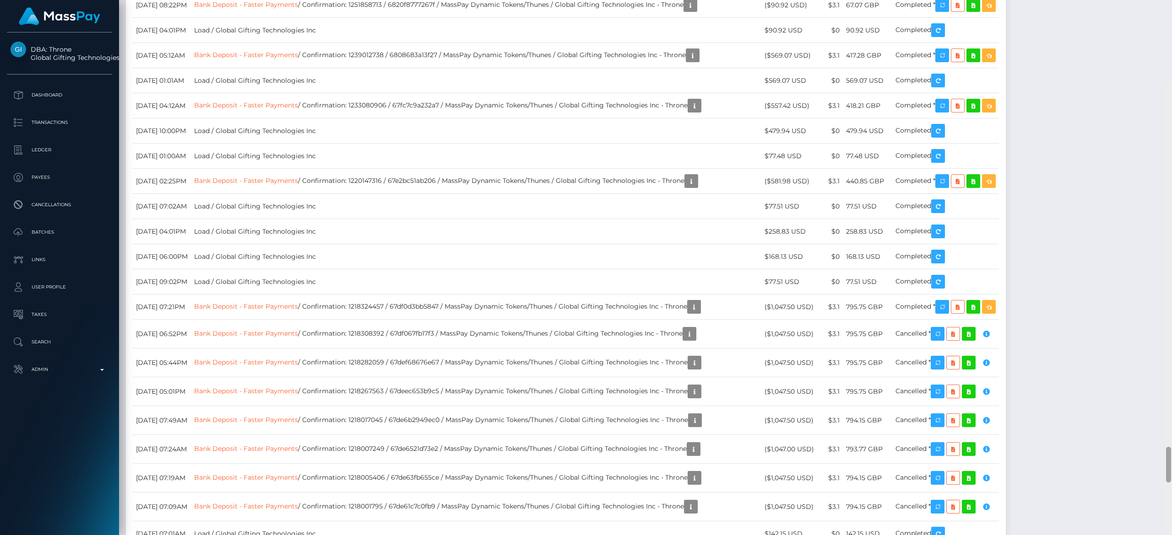
scroll to position [5493, 0]
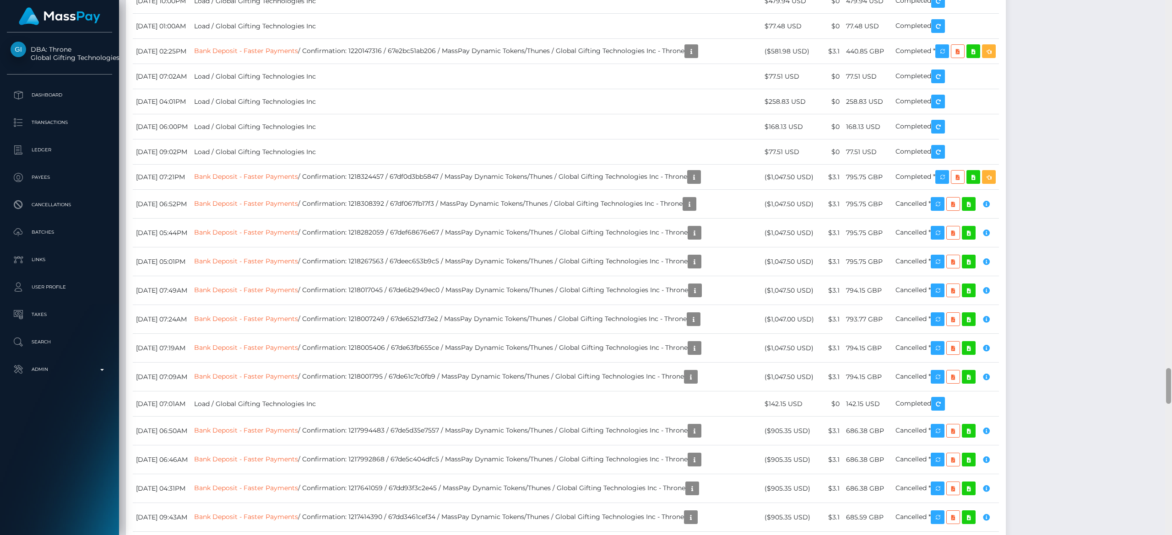
drag, startPoint x: 1169, startPoint y: 98, endPoint x: 1171, endPoint y: 395, distance: 296.1
click at [878, 395] on div at bounding box center [1168, 268] width 7 height 536
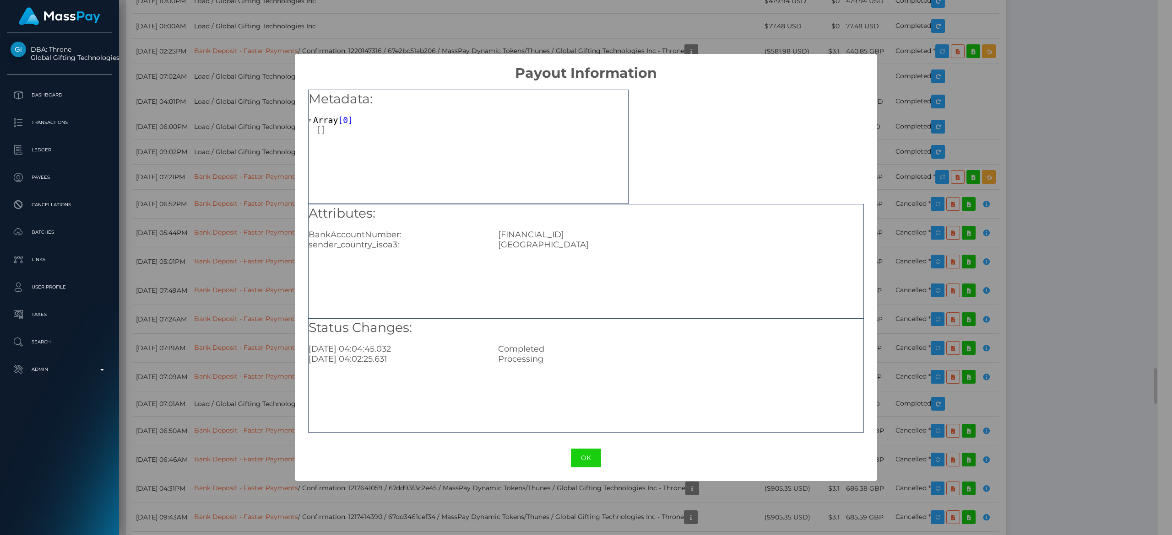
scroll to position [457578, 457360]
click at [414, 20] on div "× Payout Information Metadata: Array [ 0 ] Attributes: BankAccountNumber: [FINA…" at bounding box center [586, 267] width 1172 height 535
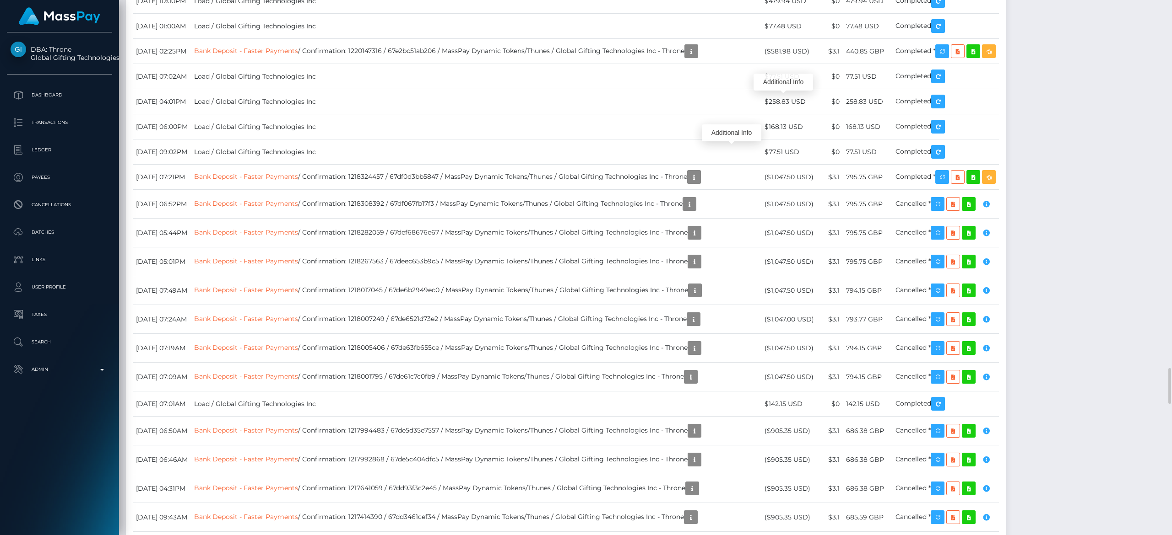
scroll to position [110, 332]
